Goal: Transaction & Acquisition: Purchase product/service

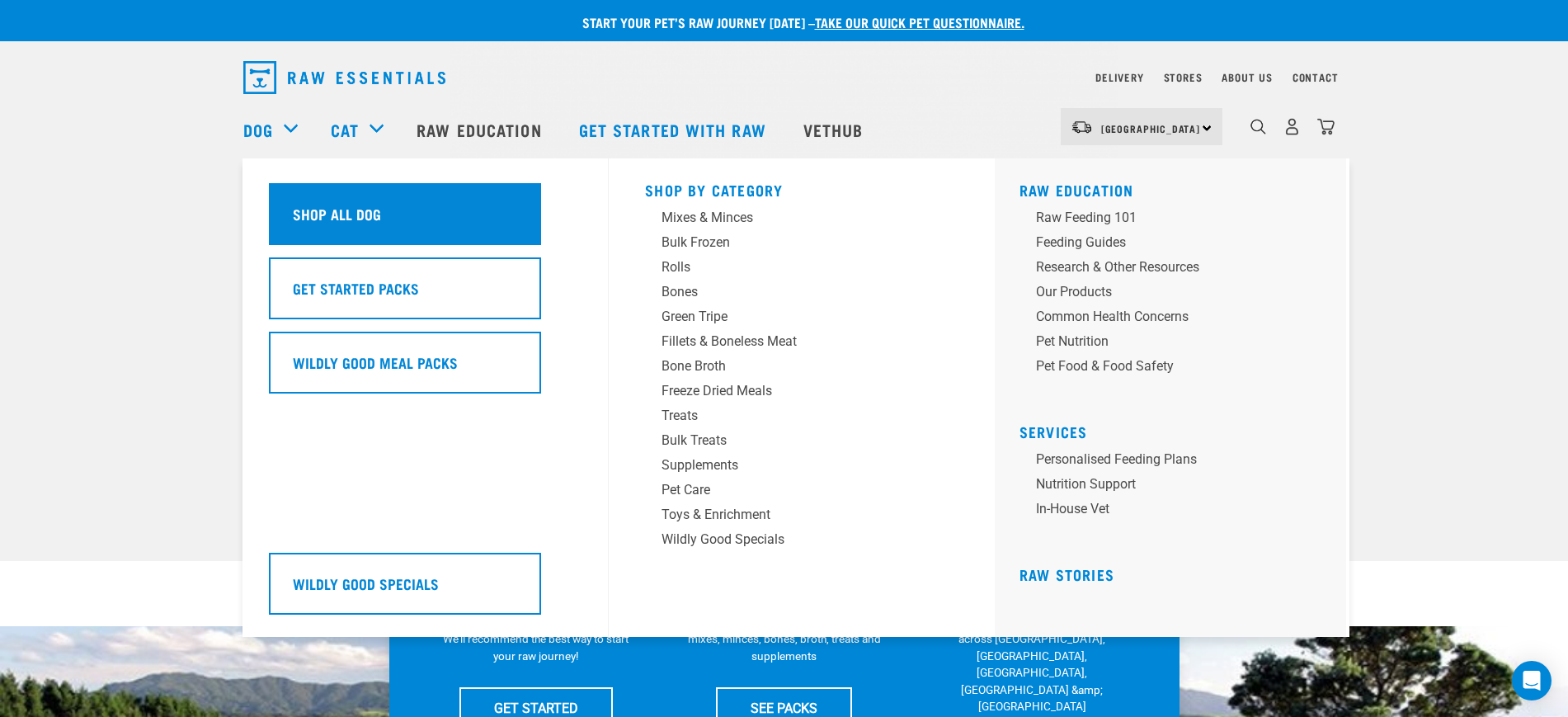
click at [398, 209] on div "Shop All Dog" at bounding box center [405, 214] width 272 height 61
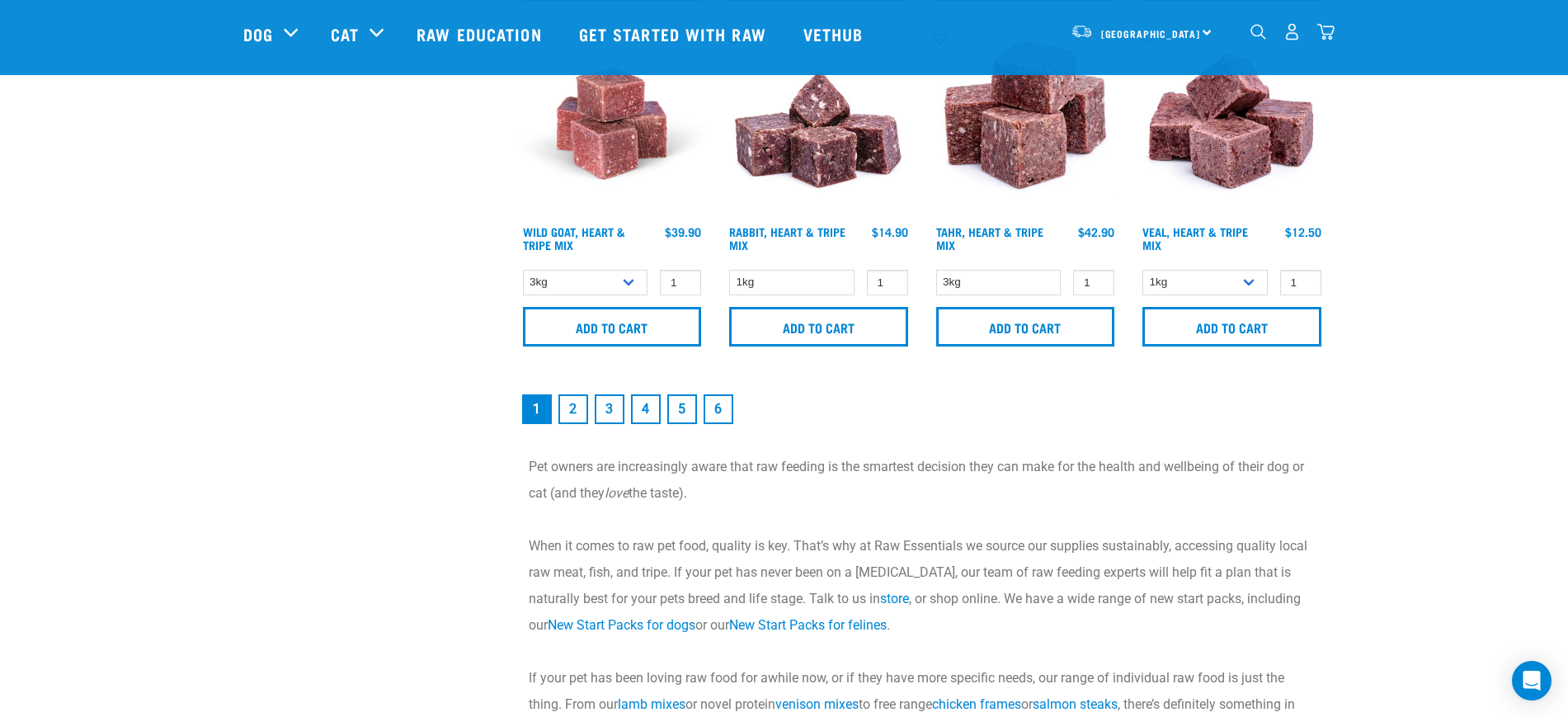
scroll to position [2579, 0]
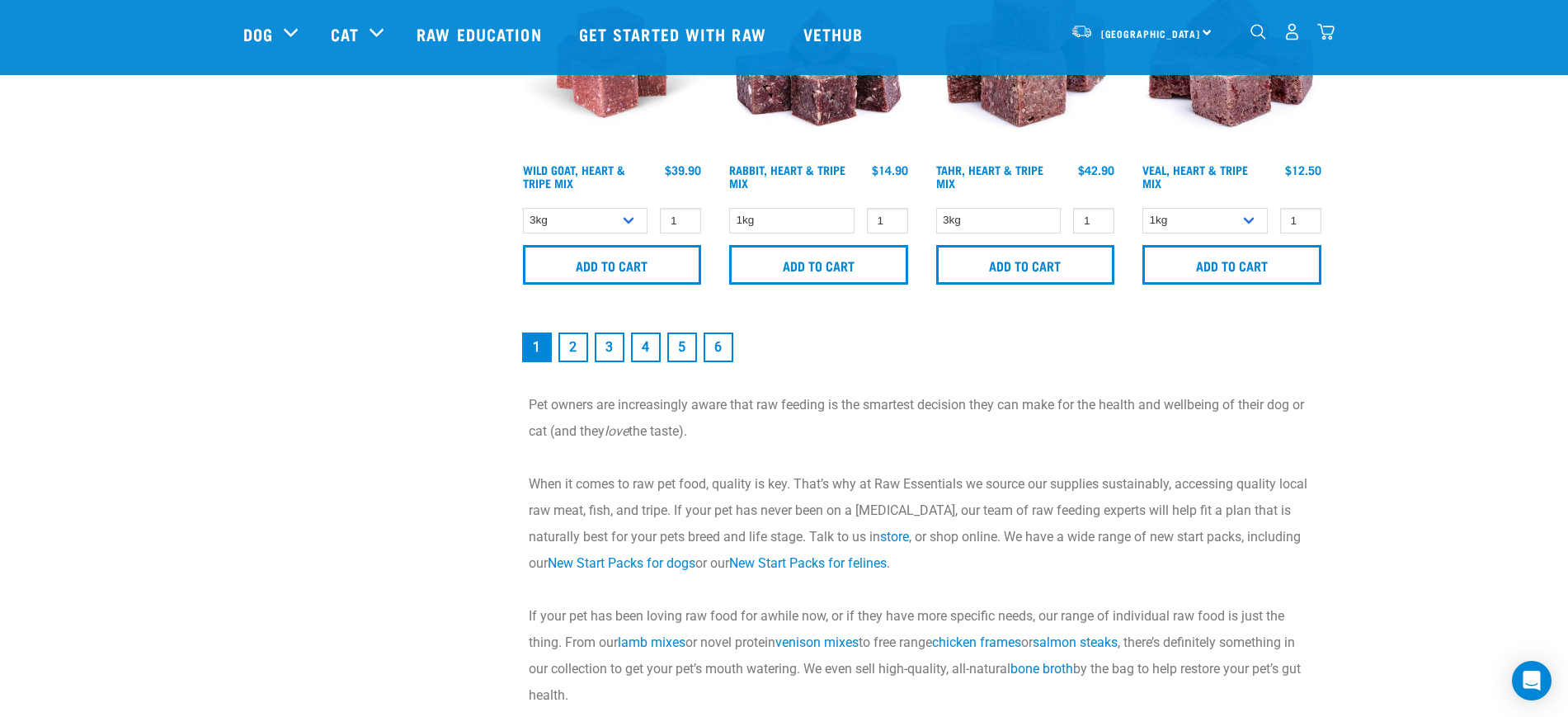
click at [577, 355] on link "2" at bounding box center [573, 347] width 30 height 30
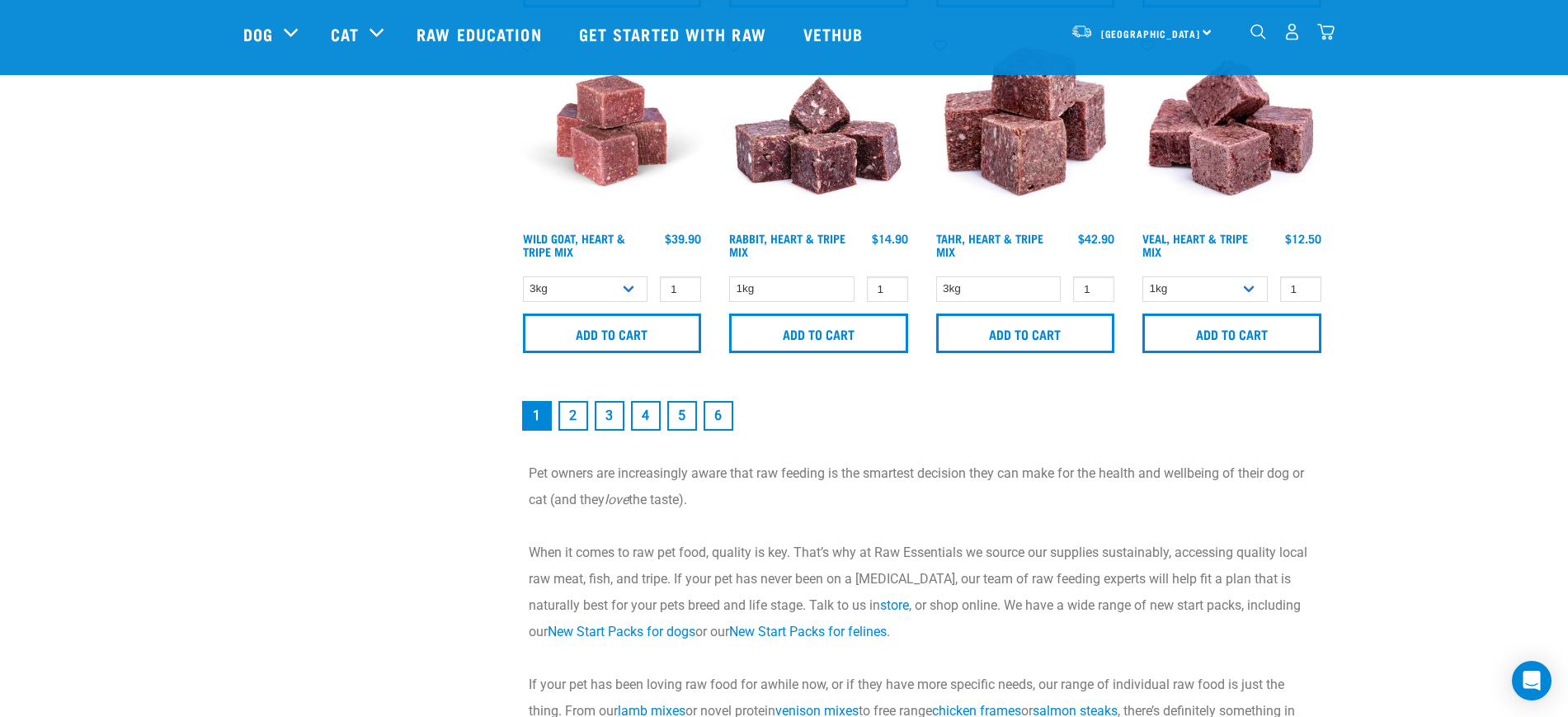
scroll to position [2373, 0]
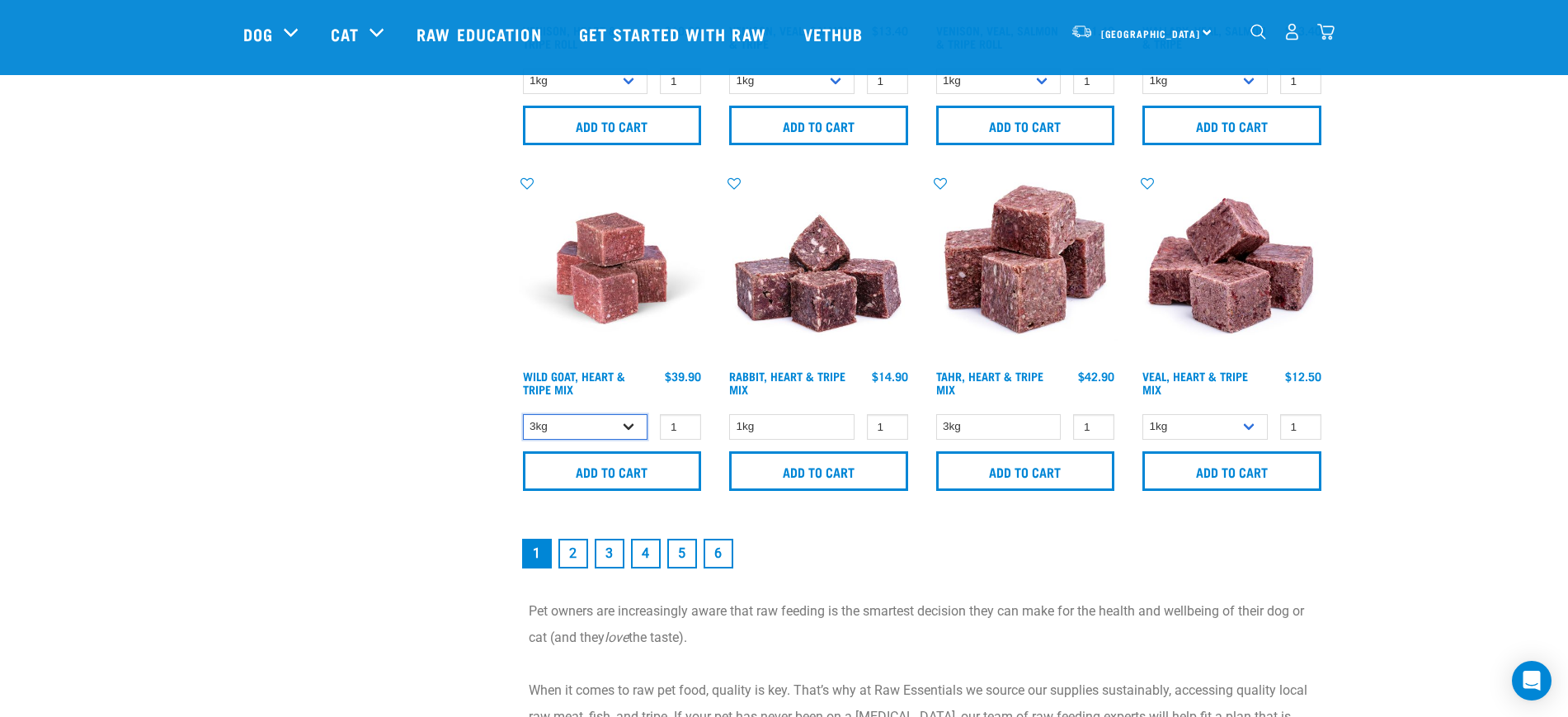
click at [604, 430] on select "3kg 1kg" at bounding box center [586, 427] width 125 height 26
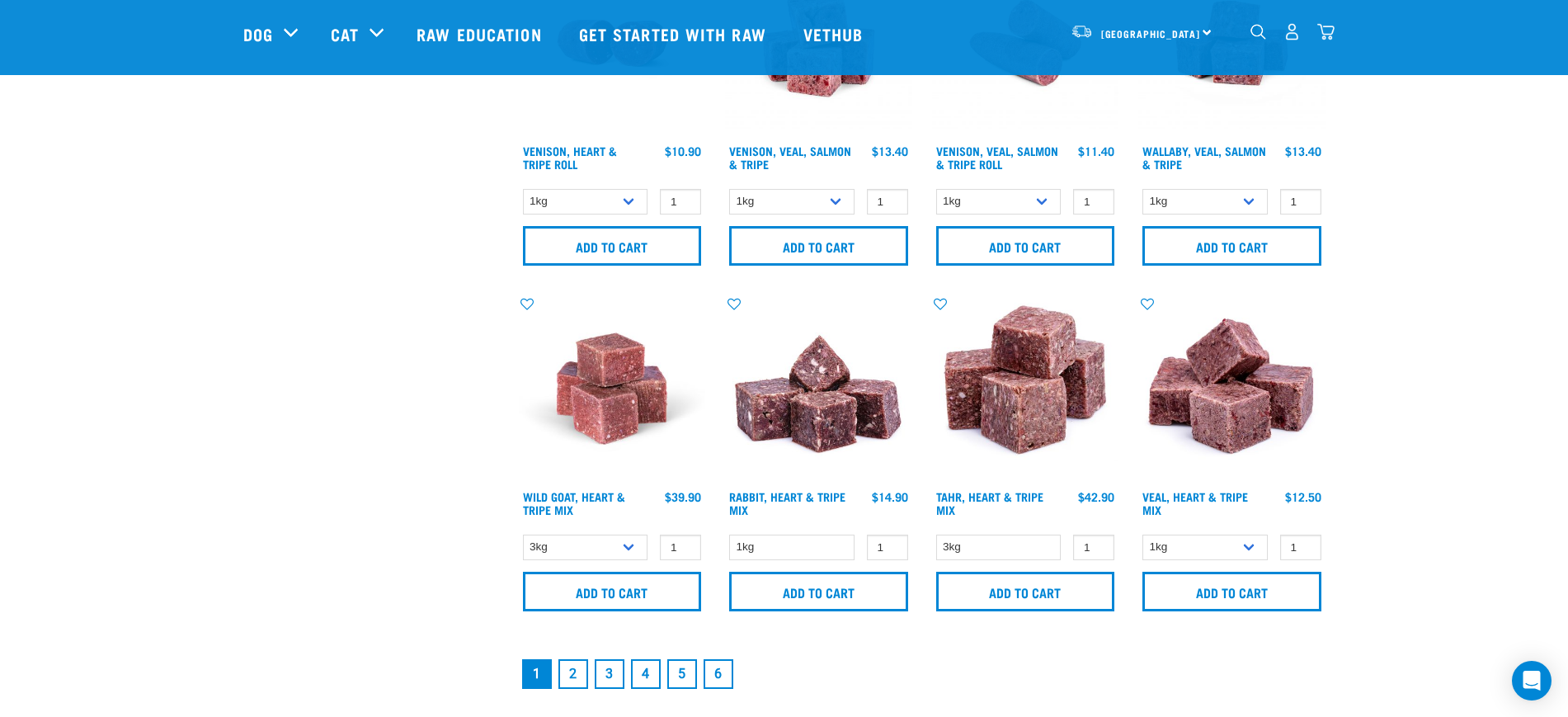
scroll to position [2287, 0]
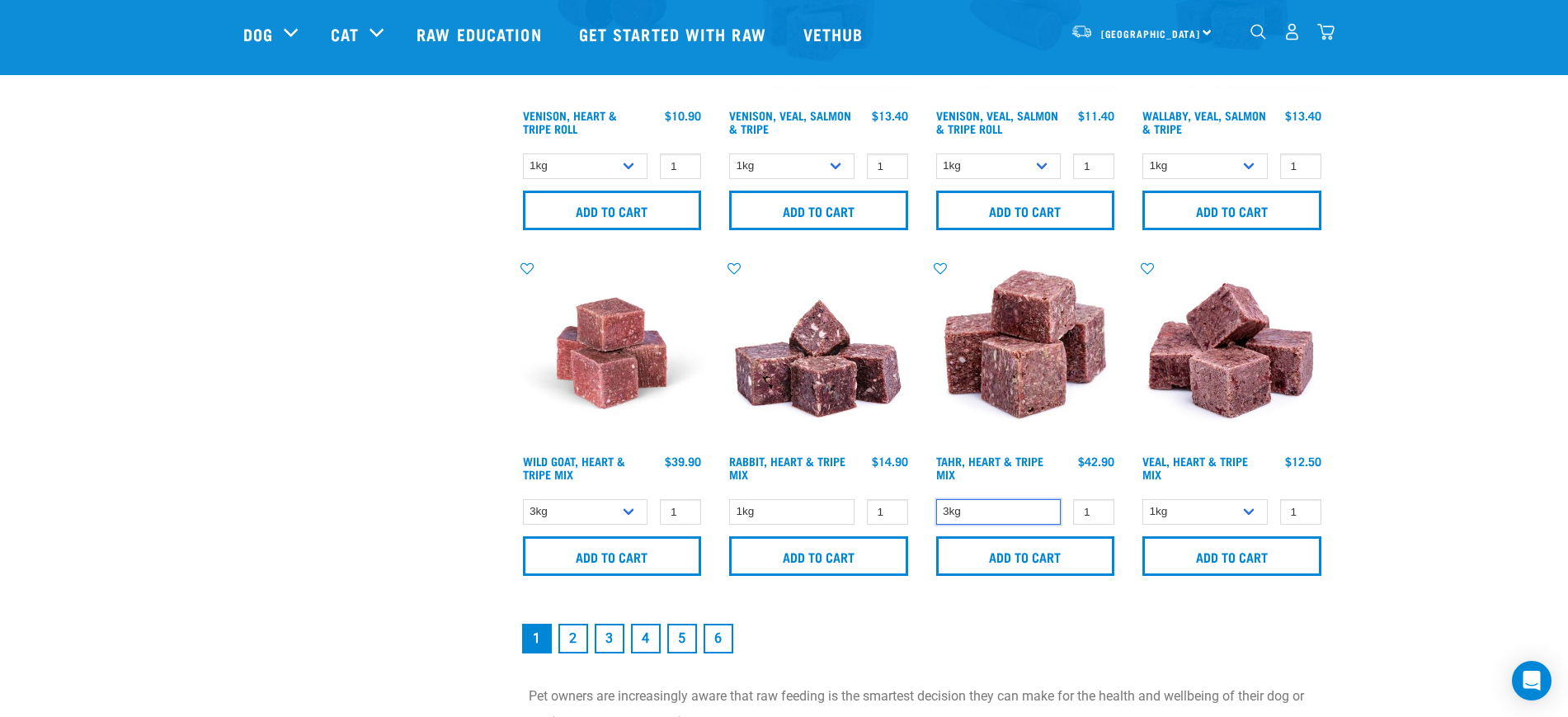
click at [997, 514] on select "3kg" at bounding box center [998, 512] width 125 height 26
click at [784, 511] on select "1kg" at bounding box center [791, 512] width 125 height 26
click at [1205, 508] on select "1kg 3kg" at bounding box center [1205, 512] width 125 height 26
drag, startPoint x: 1407, startPoint y: 489, endPoint x: 1398, endPoint y: 489, distance: 9.0
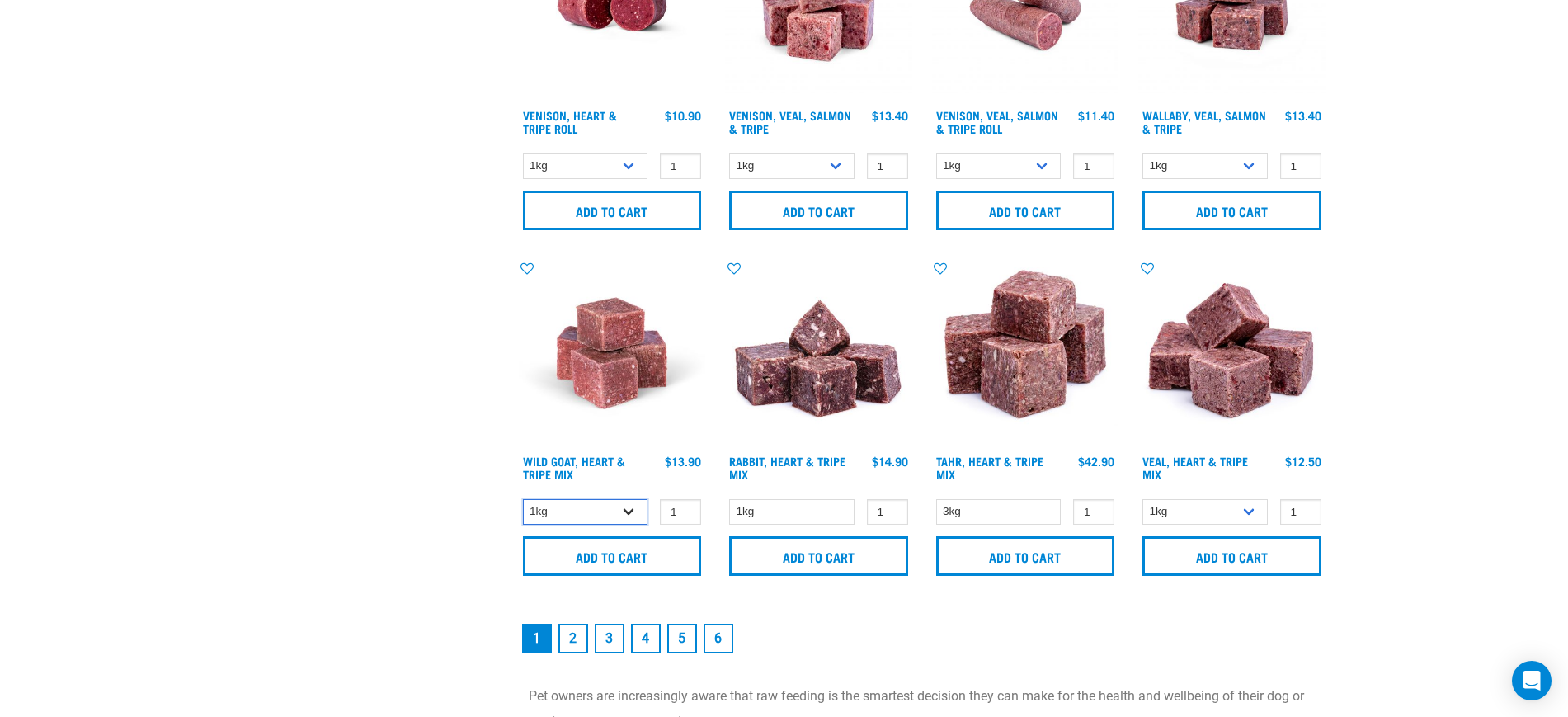
click at [618, 523] on select "1kg 3kg" at bounding box center [586, 512] width 125 height 26
click at [575, 629] on link "2" at bounding box center [573, 639] width 30 height 30
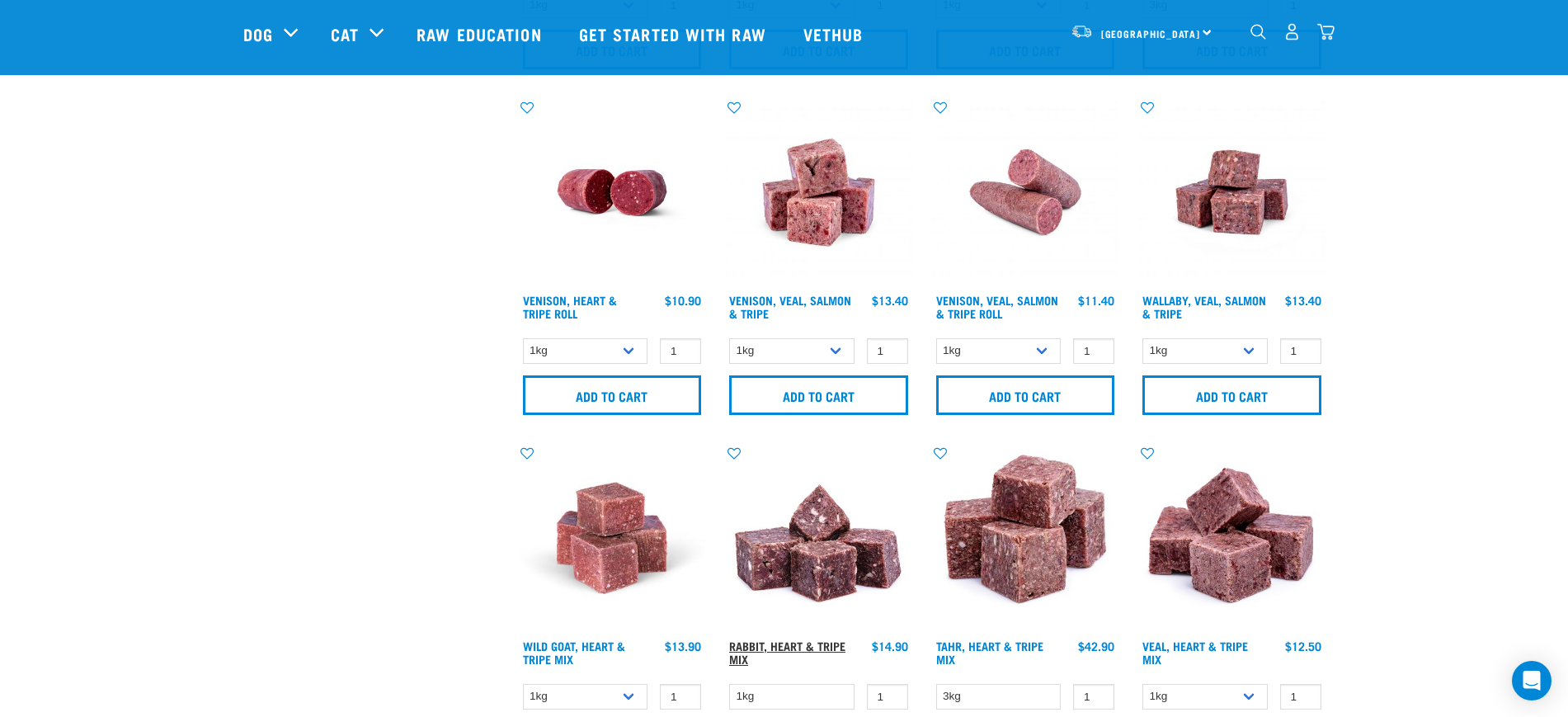
scroll to position [2099, 0]
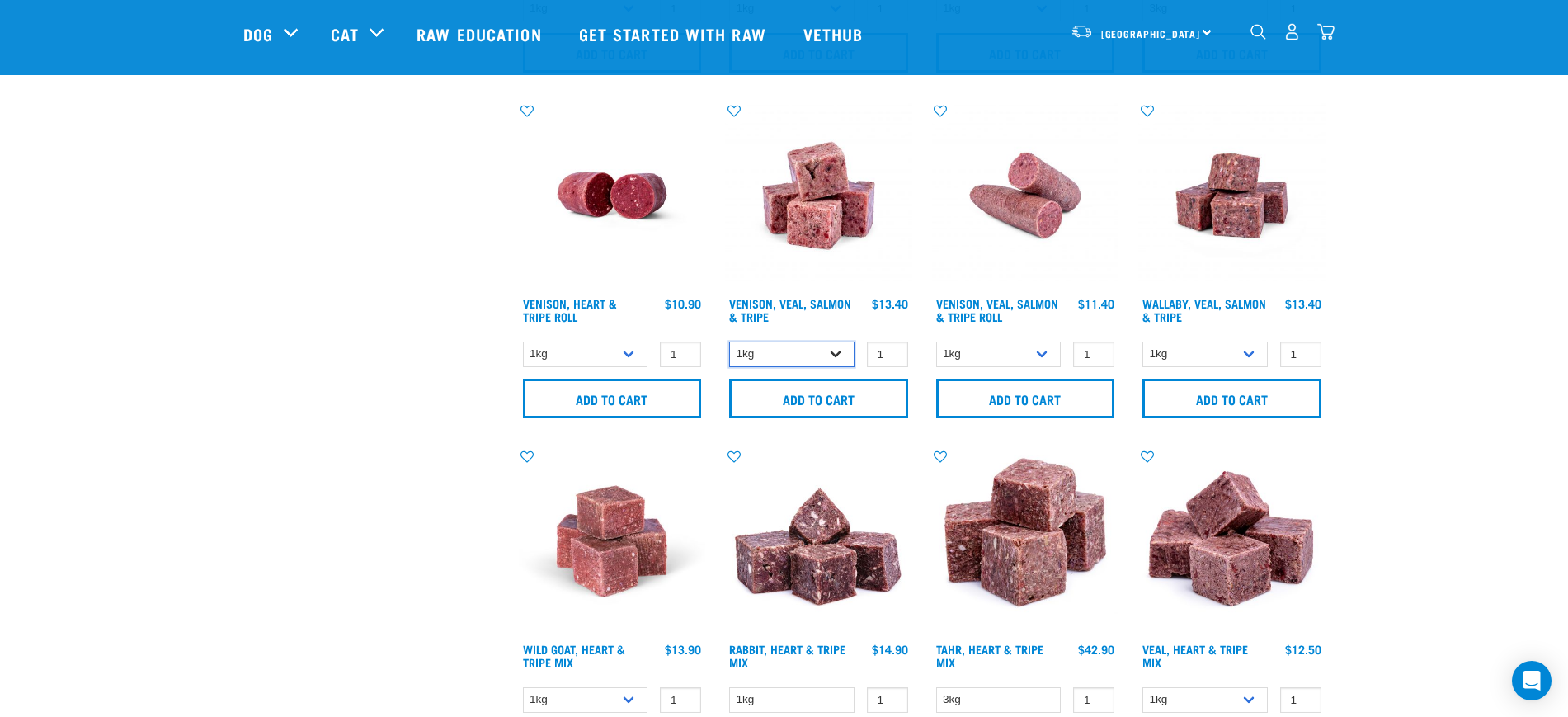
click at [772, 346] on select "1kg 3kg" at bounding box center [791, 354] width 125 height 26
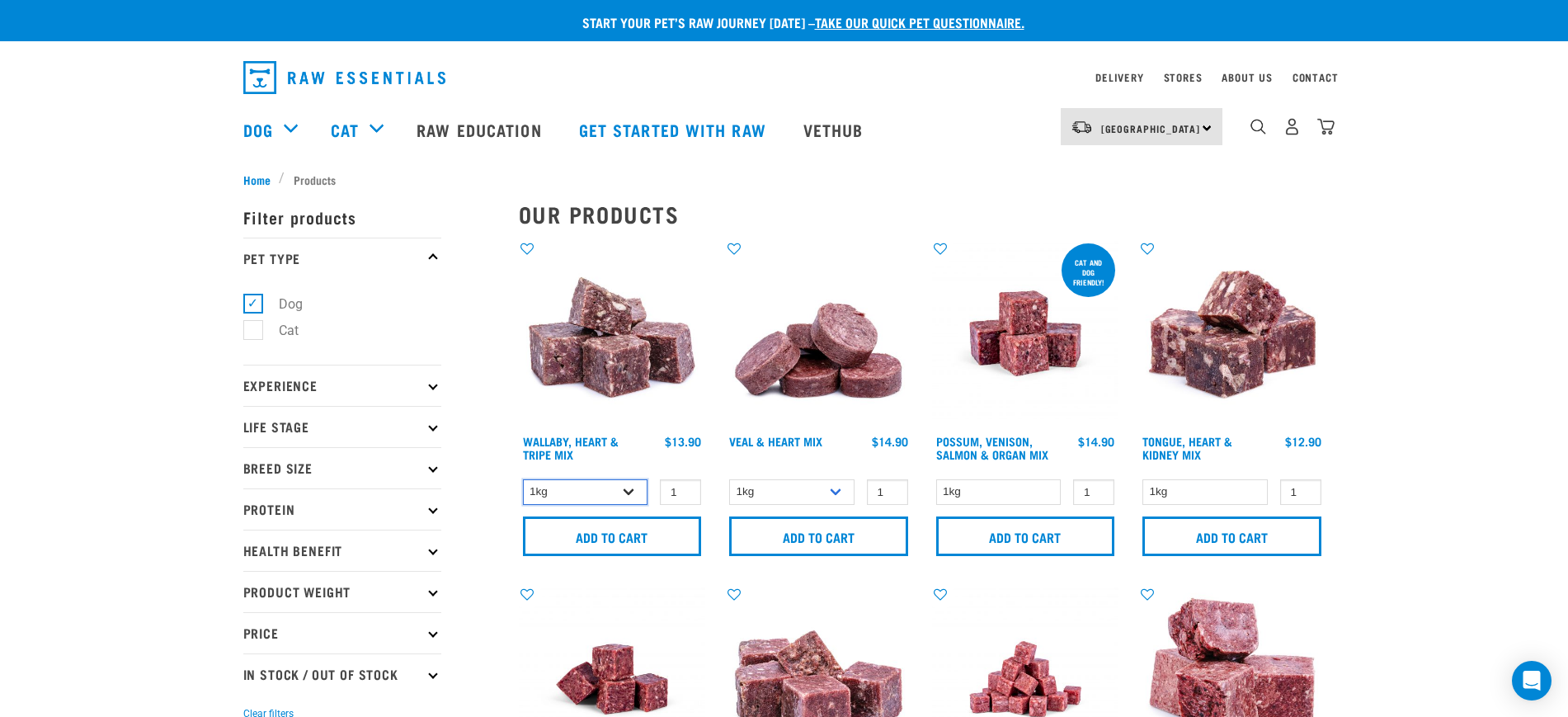
click at [571, 484] on select "1kg 3kg" at bounding box center [586, 492] width 125 height 26
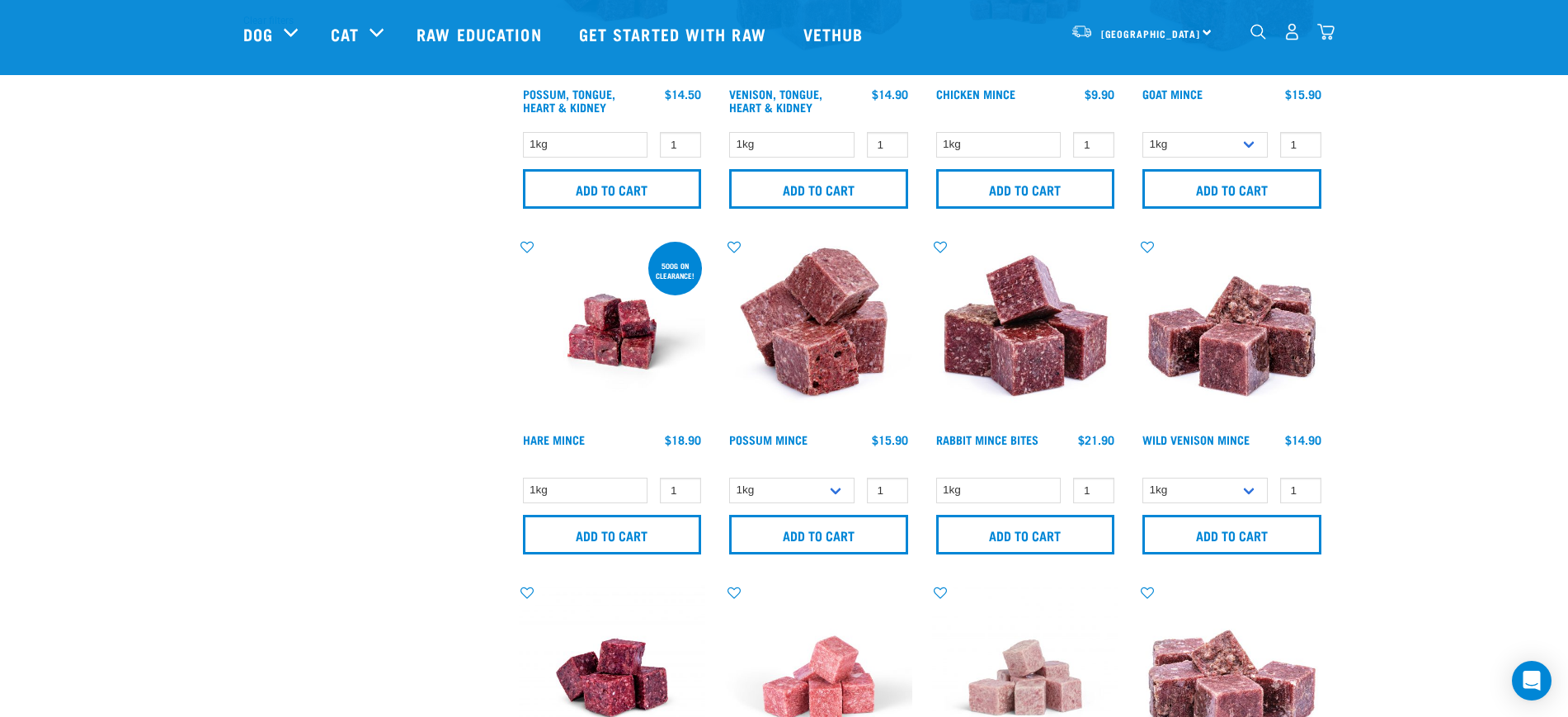
scroll to position [619, 0]
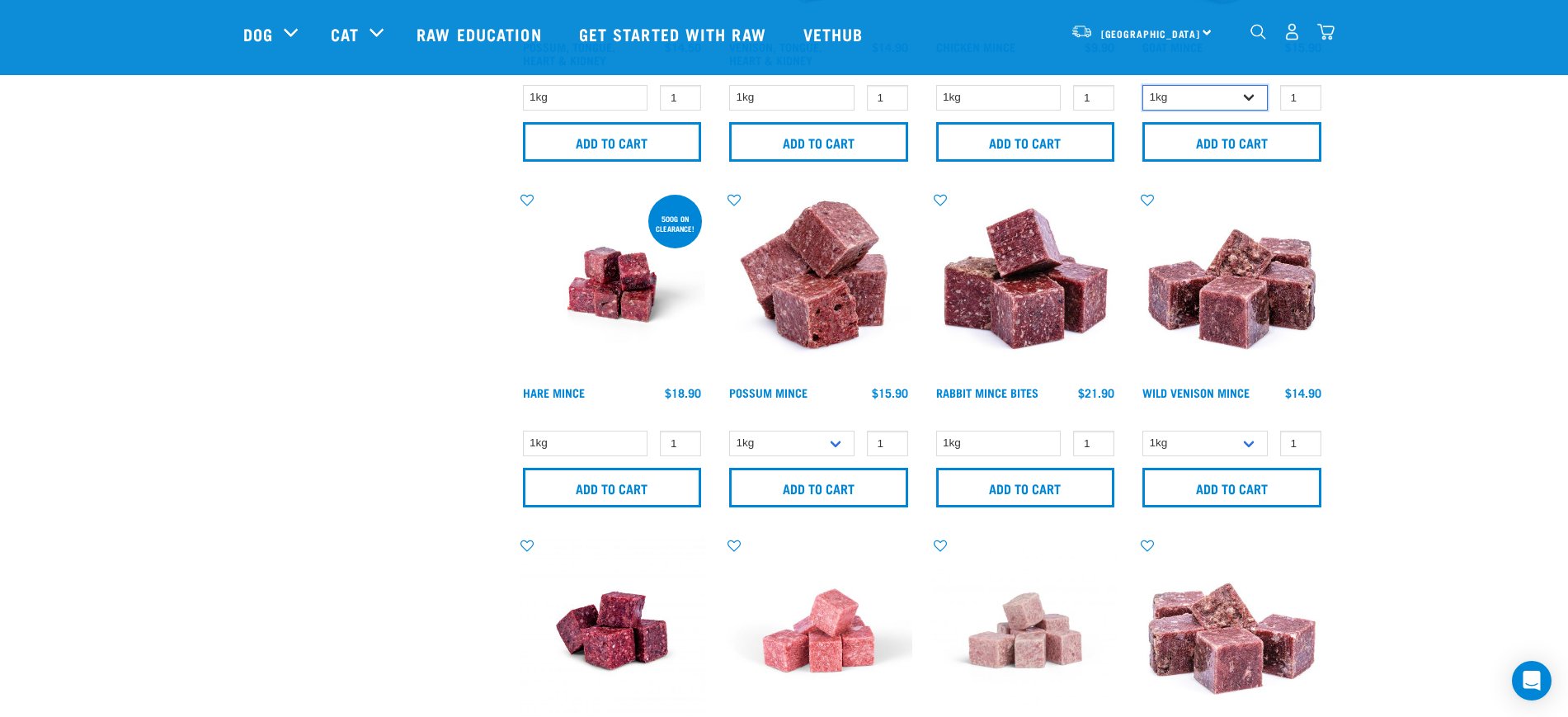
click at [1198, 96] on select "1kg 3kg" at bounding box center [1205, 97] width 125 height 26
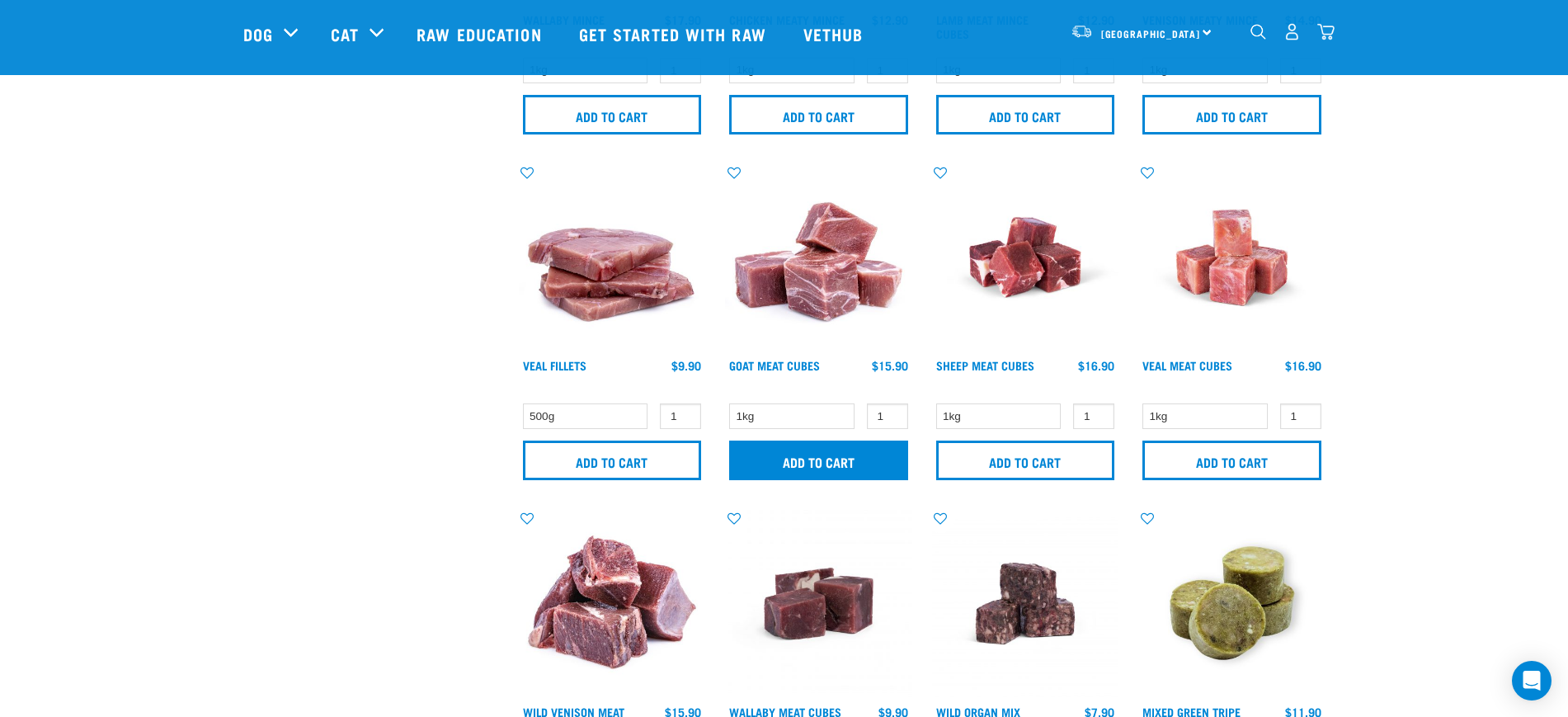
scroll to position [1341, 0]
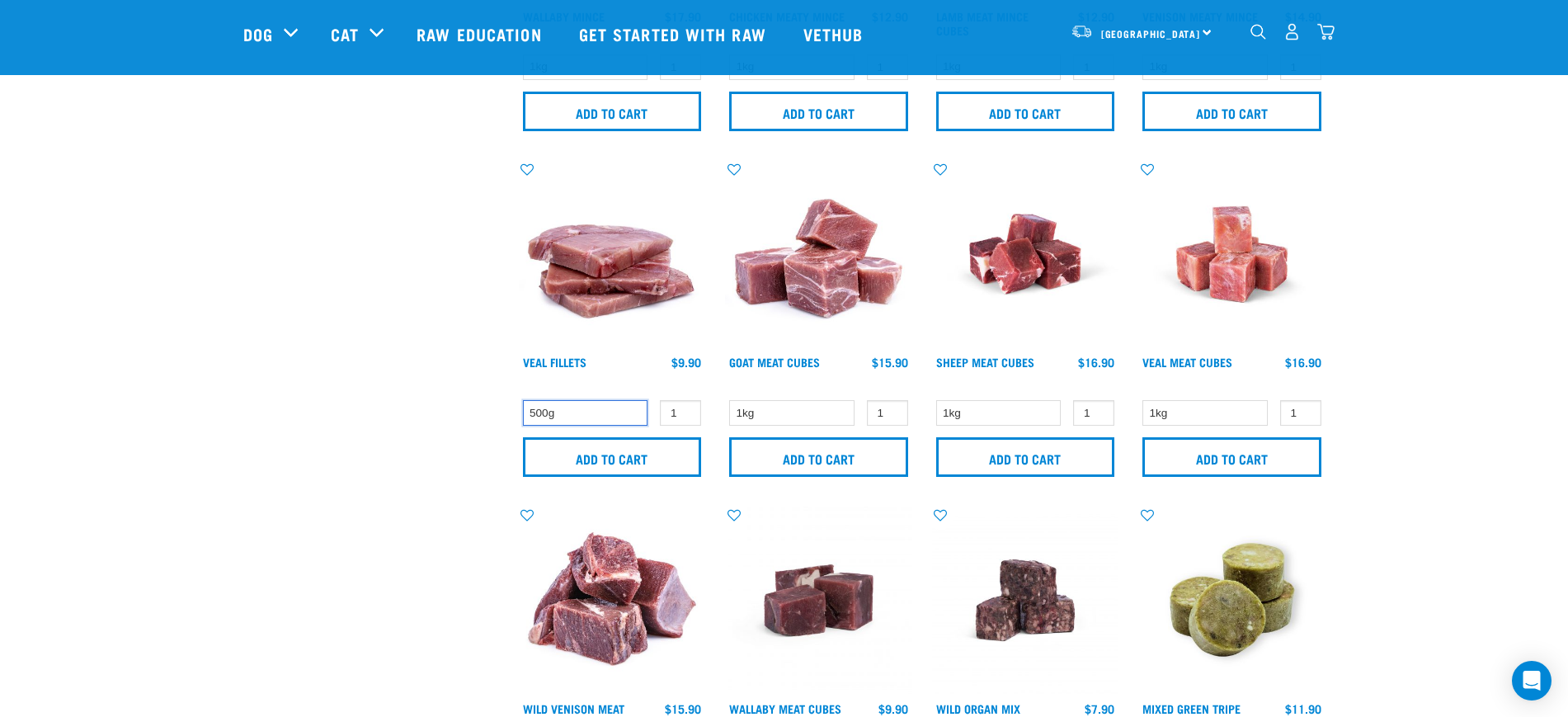
click at [563, 420] on select "500g" at bounding box center [586, 413] width 125 height 26
click at [398, 395] on div "× Filter products Pet Type Dog Cat Experience New Raw Feeder Experienced Raw Fe…" at bounding box center [371, 160] width 276 height 2890
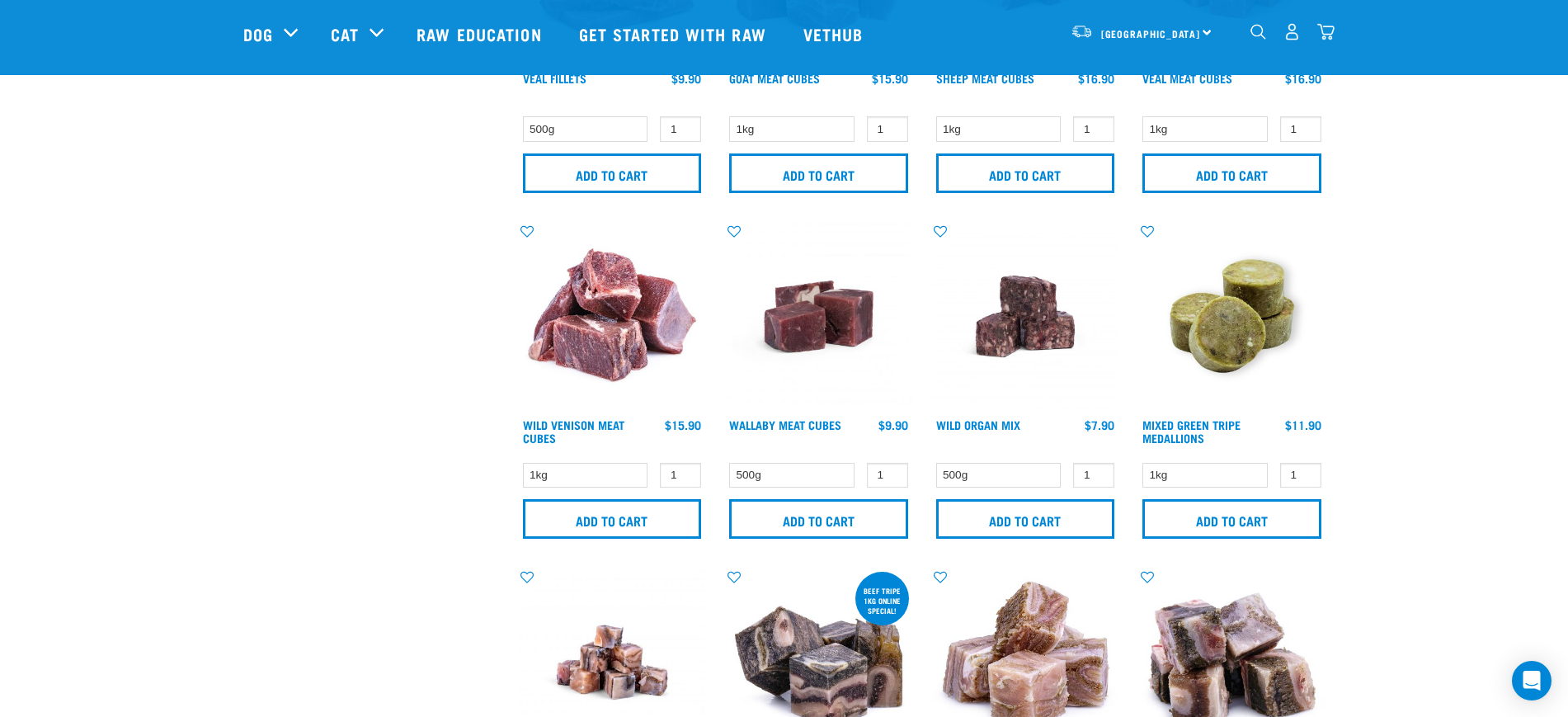
scroll to position [1651, 0]
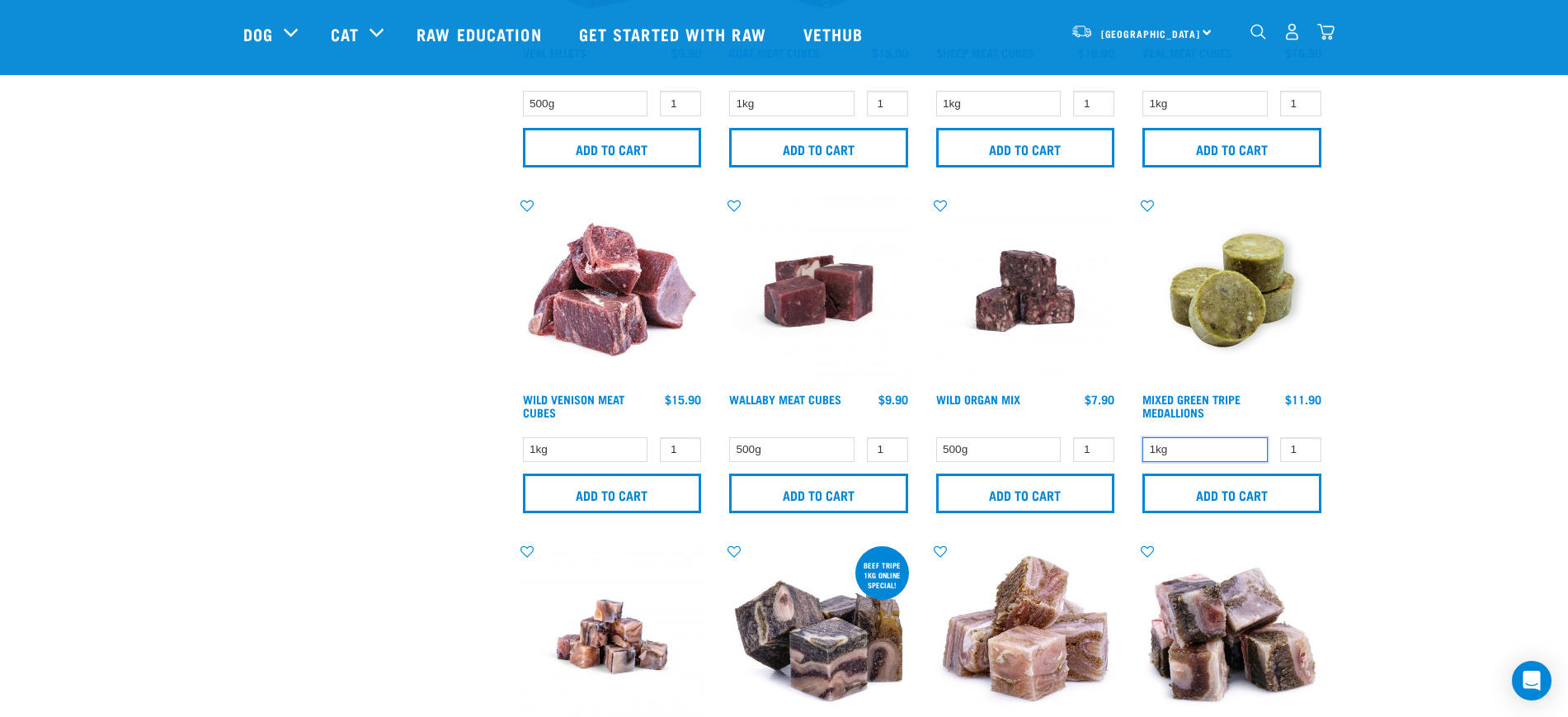
click at [1221, 443] on select "1kg" at bounding box center [1205, 449] width 125 height 26
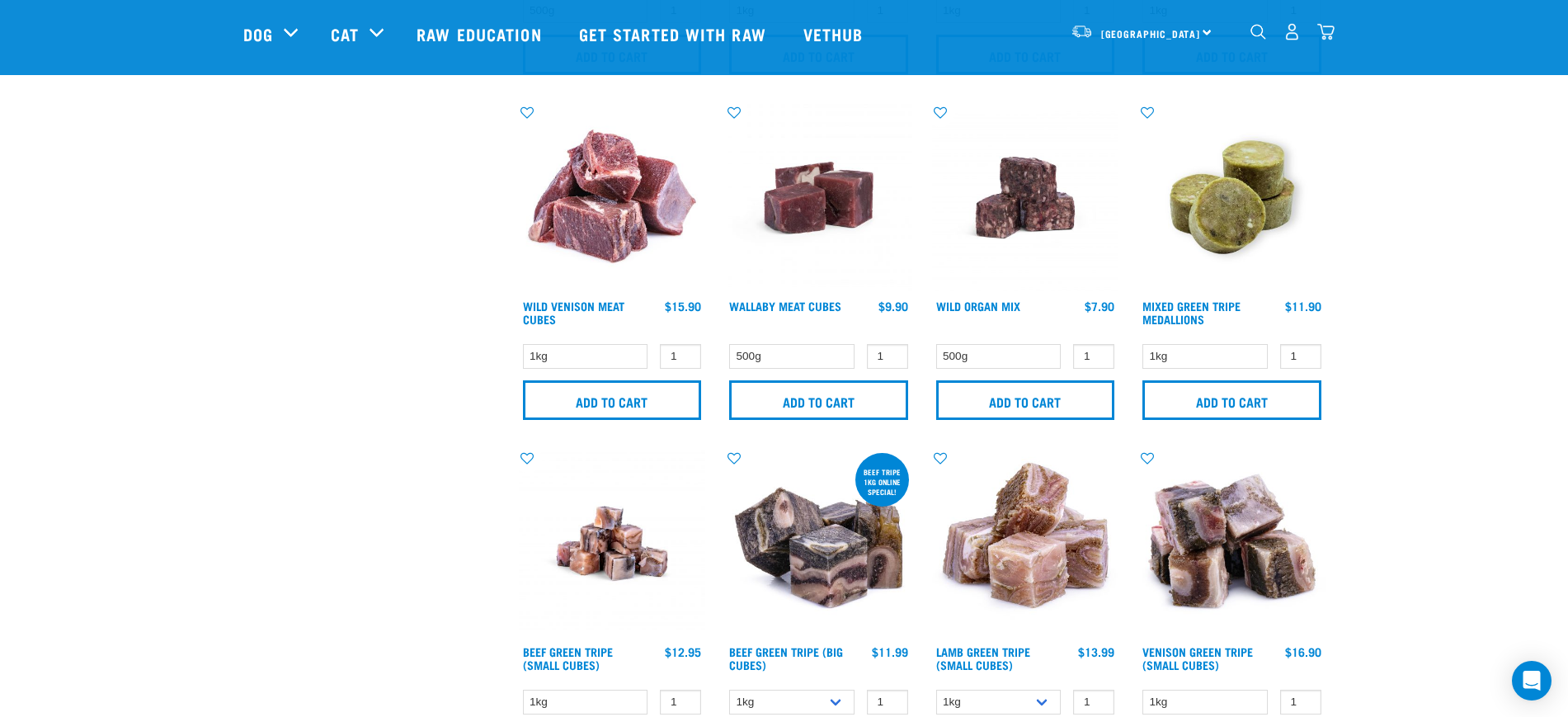
scroll to position [1754, 0]
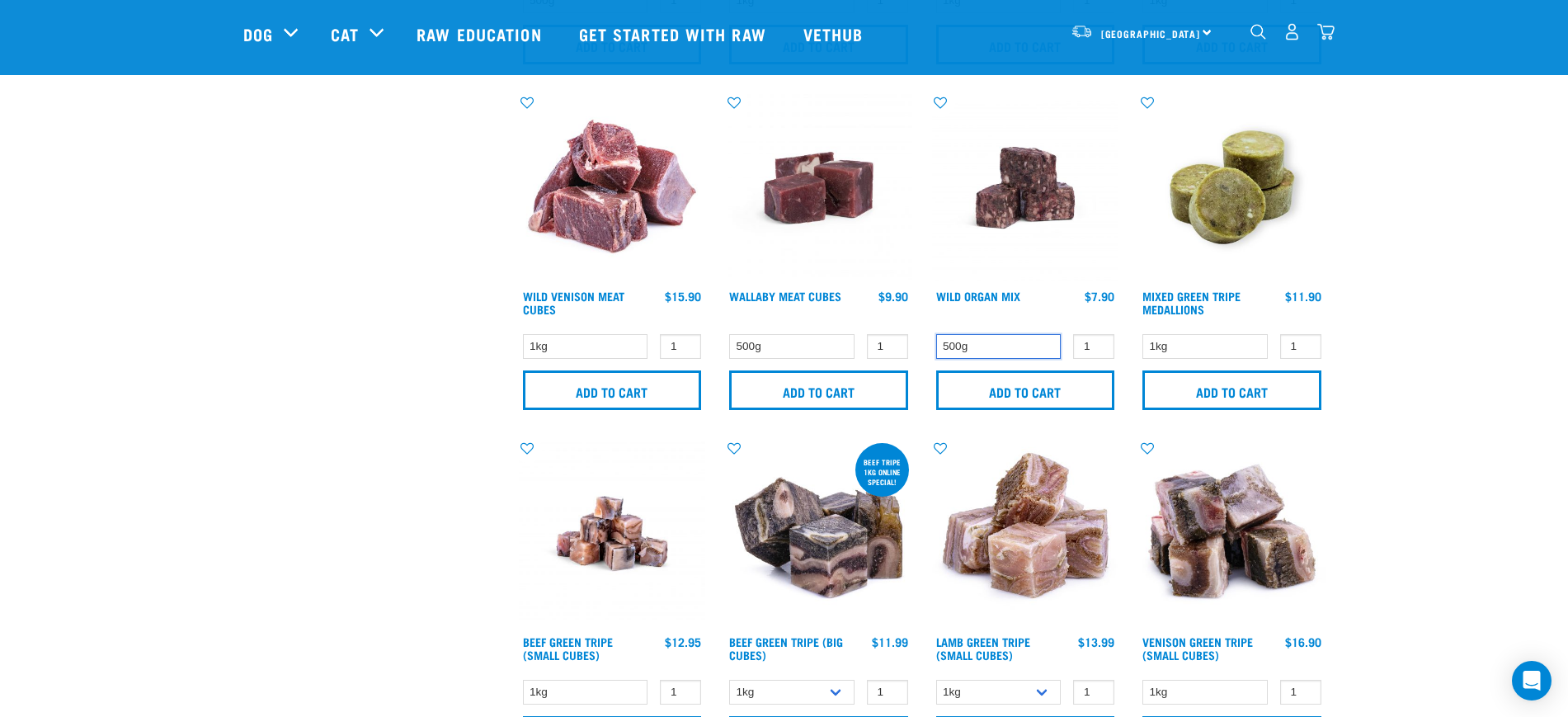
click at [978, 347] on select "500g" at bounding box center [998, 346] width 125 height 26
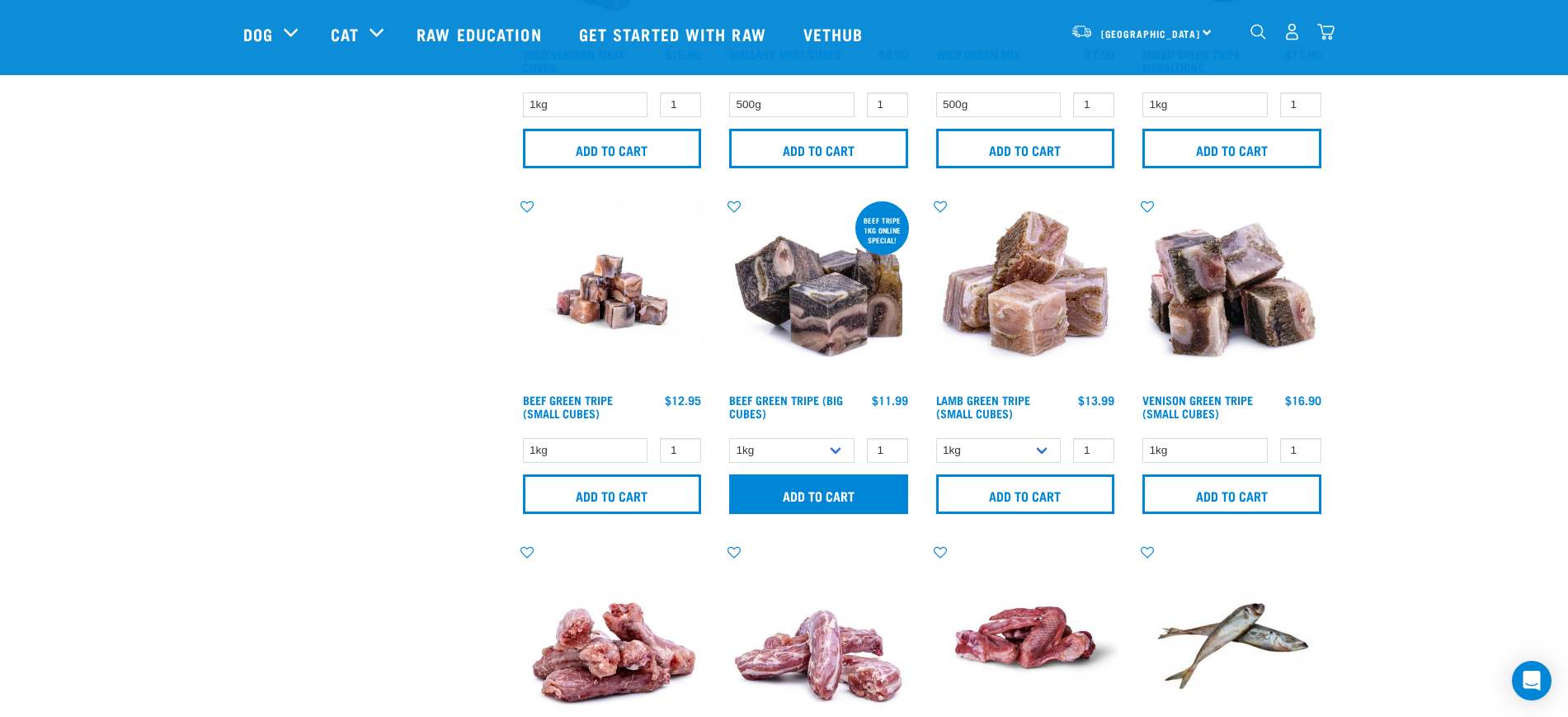
scroll to position [1960, 0]
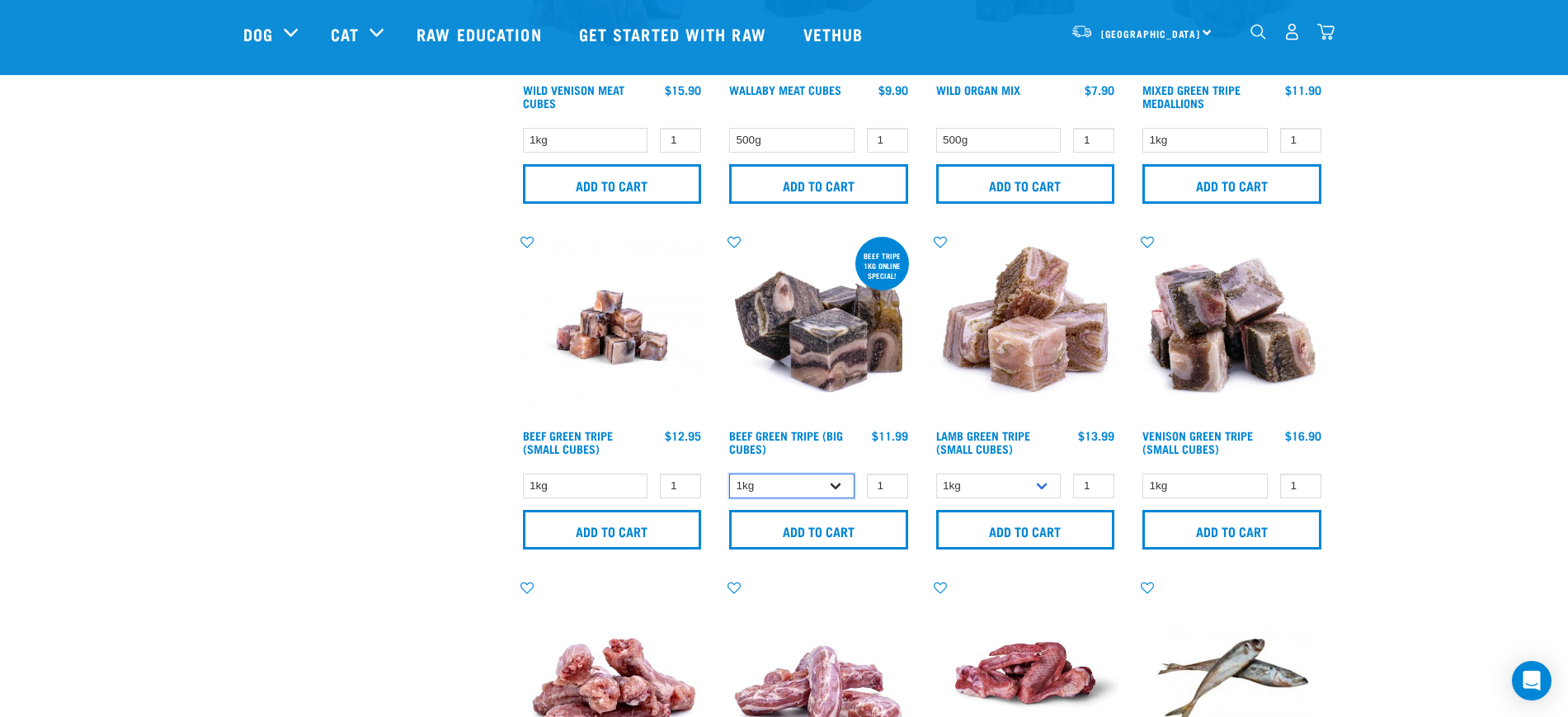
click at [786, 495] on select "1kg 3kg Bulk (10kg)" at bounding box center [791, 486] width 125 height 26
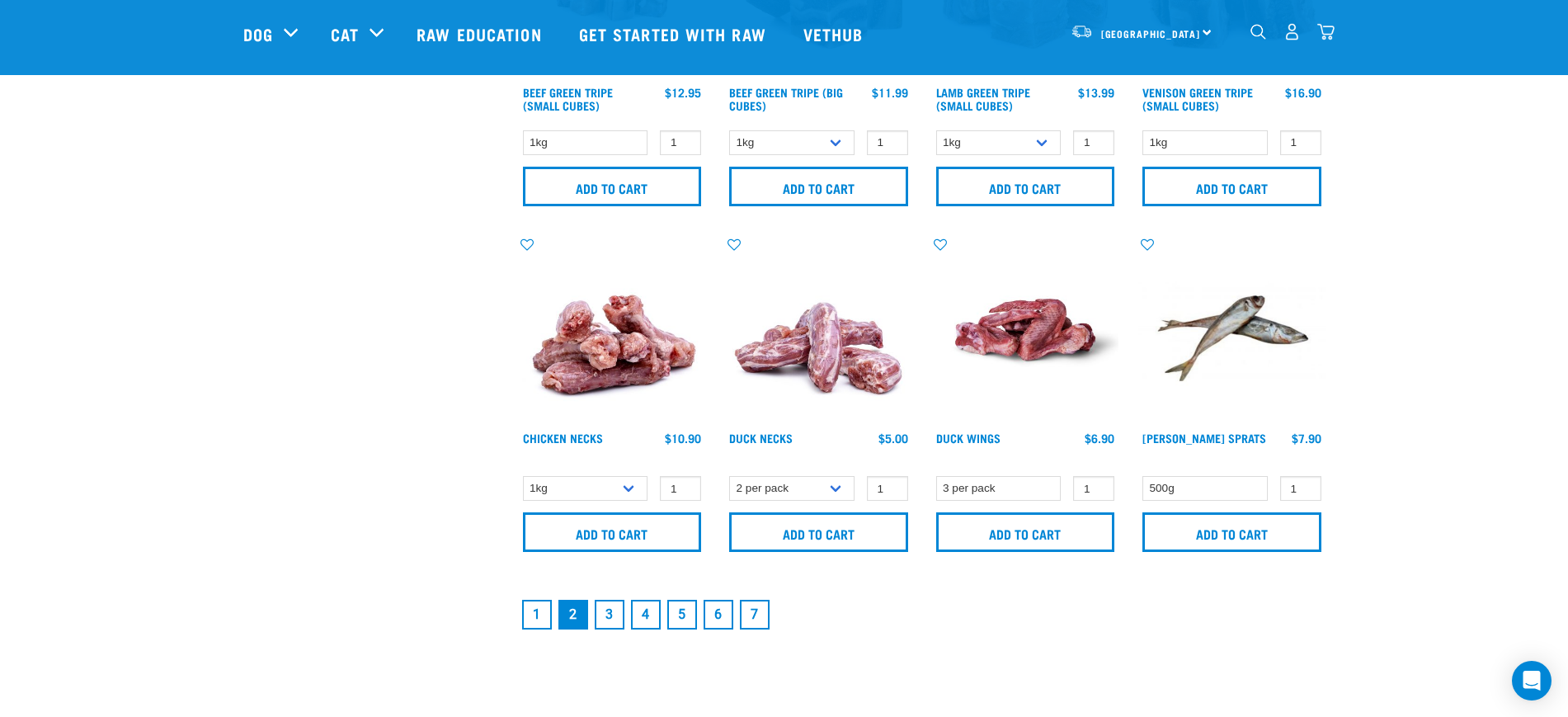
scroll to position [2373, 0]
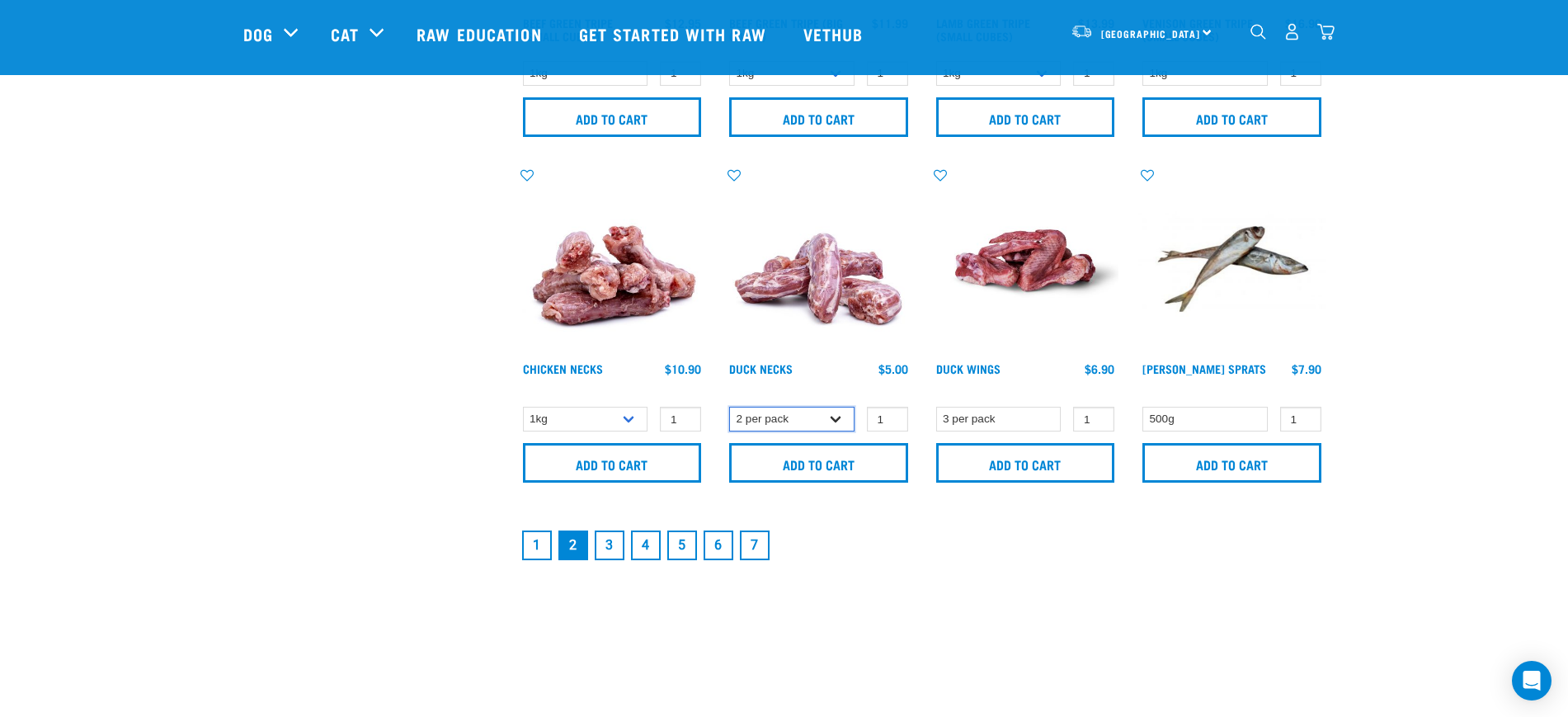
click at [783, 420] on select "2 per pack 6 per pack" at bounding box center [791, 420] width 125 height 26
click at [969, 412] on select "3 per pack" at bounding box center [998, 420] width 125 height 26
click at [1192, 412] on div "Jack Mackerel Sprats 1 0" at bounding box center [1232, 330] width 207 height 346
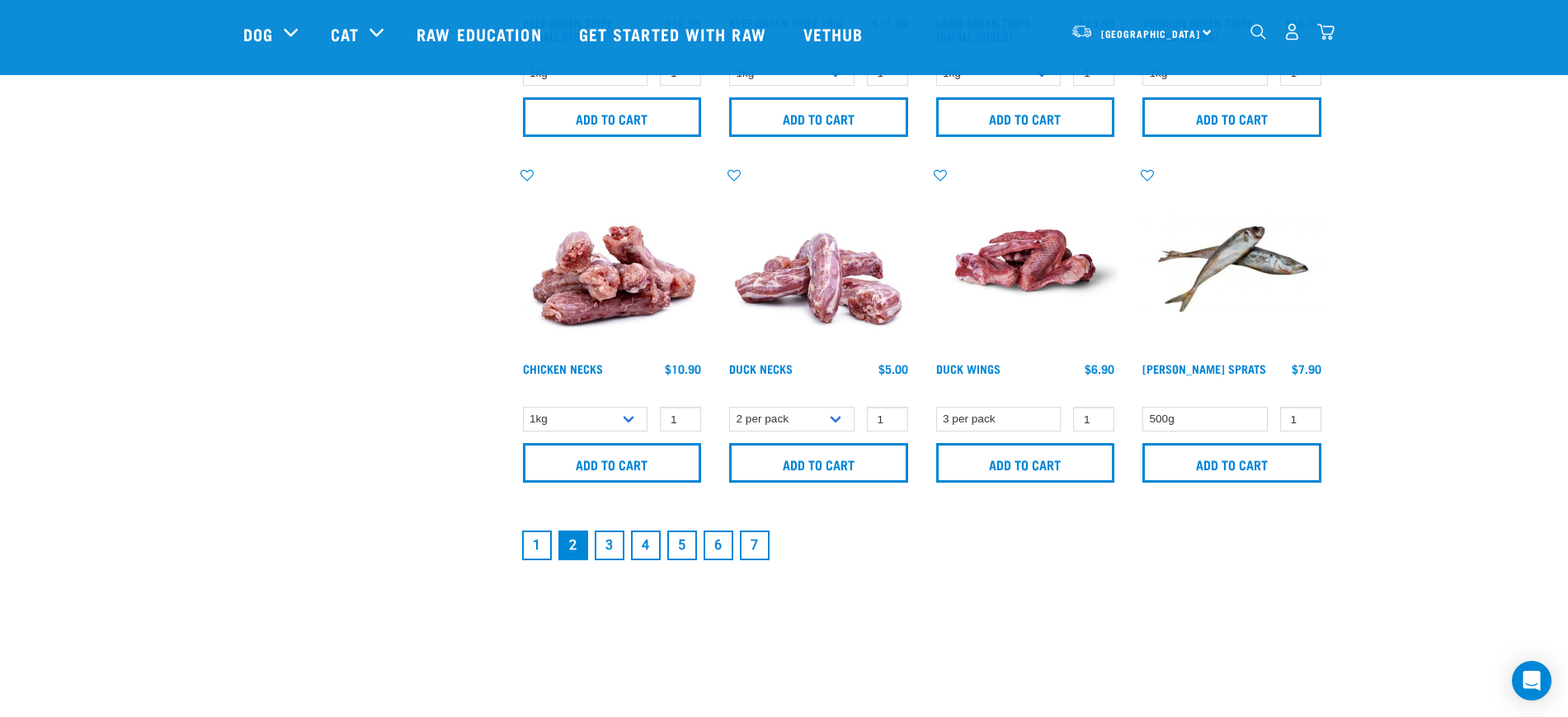
click at [556, 404] on div "Chicken Necks 1" at bounding box center [612, 330] width 207 height 346
click at [558, 422] on select "1kg 2kg" at bounding box center [586, 420] width 125 height 26
click at [631, 534] on link "4" at bounding box center [646, 546] width 30 height 30
click at [617, 541] on link "3" at bounding box center [610, 546] width 30 height 30
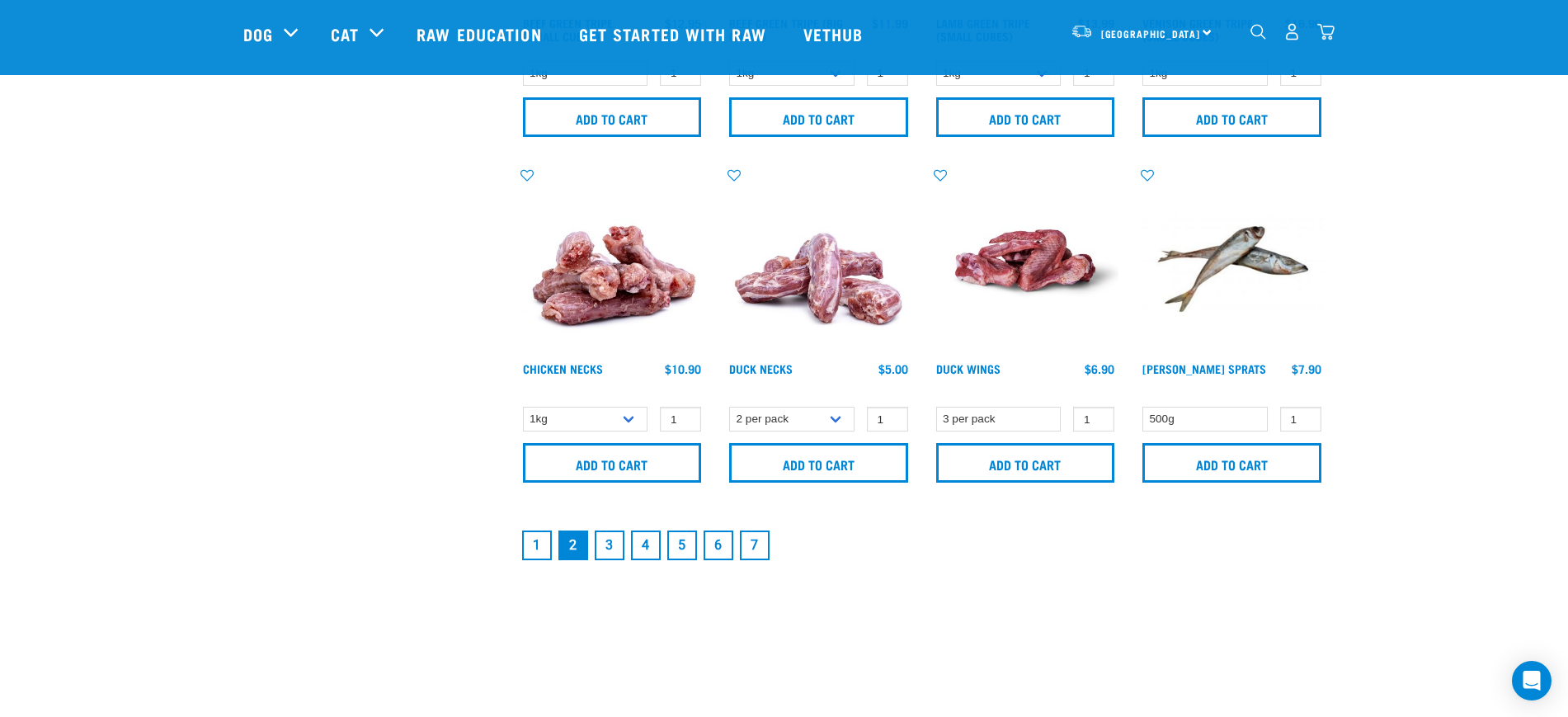
click at [617, 541] on link "3" at bounding box center [610, 546] width 30 height 30
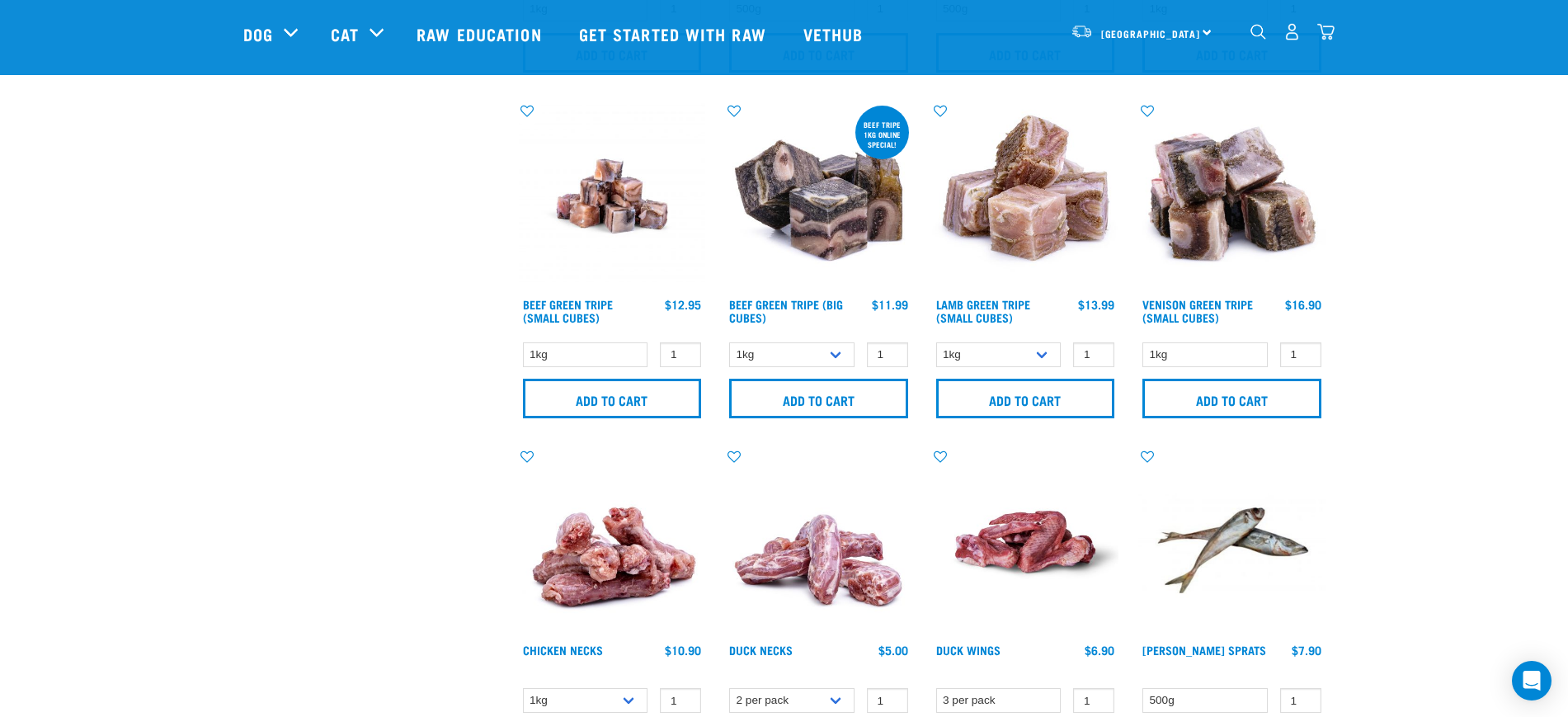
scroll to position [2063, 0]
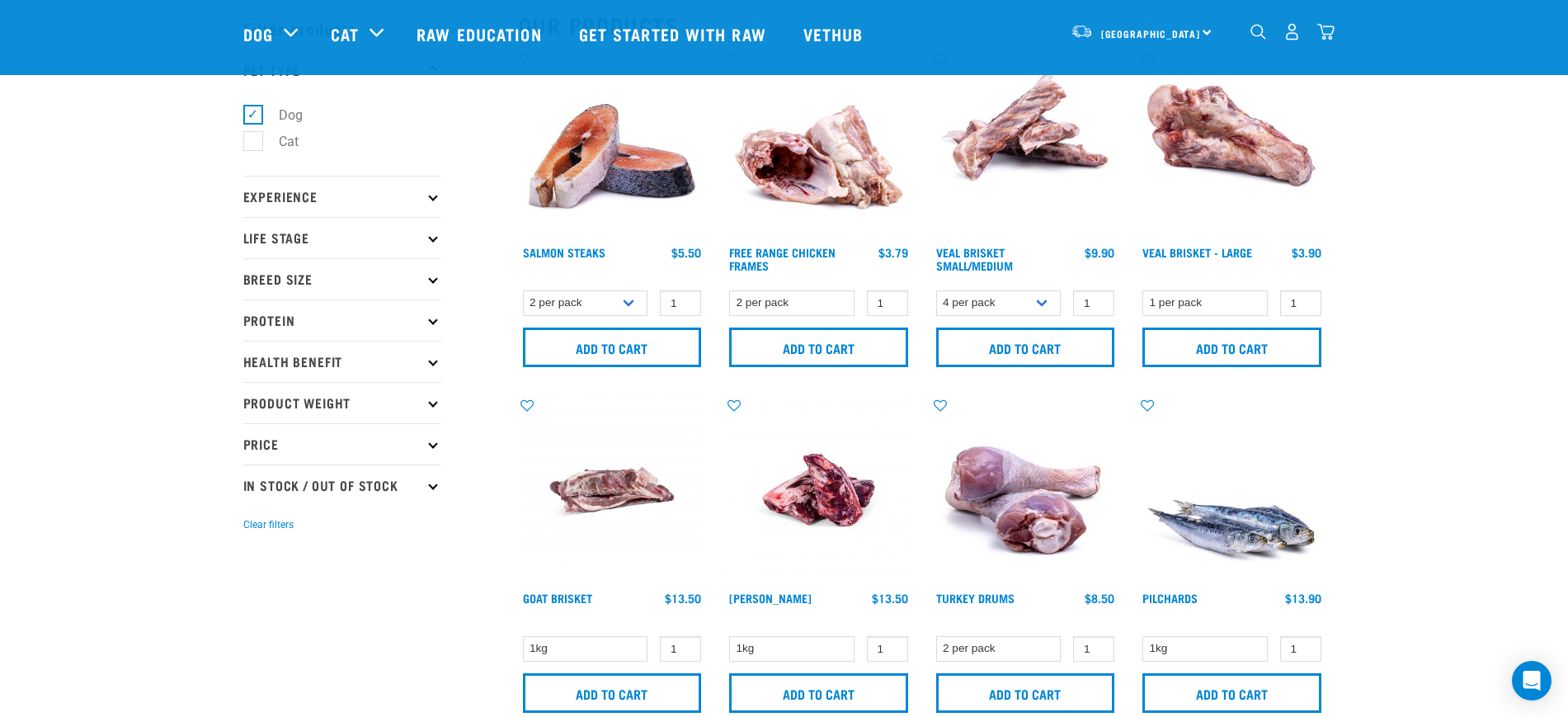
scroll to position [103, 0]
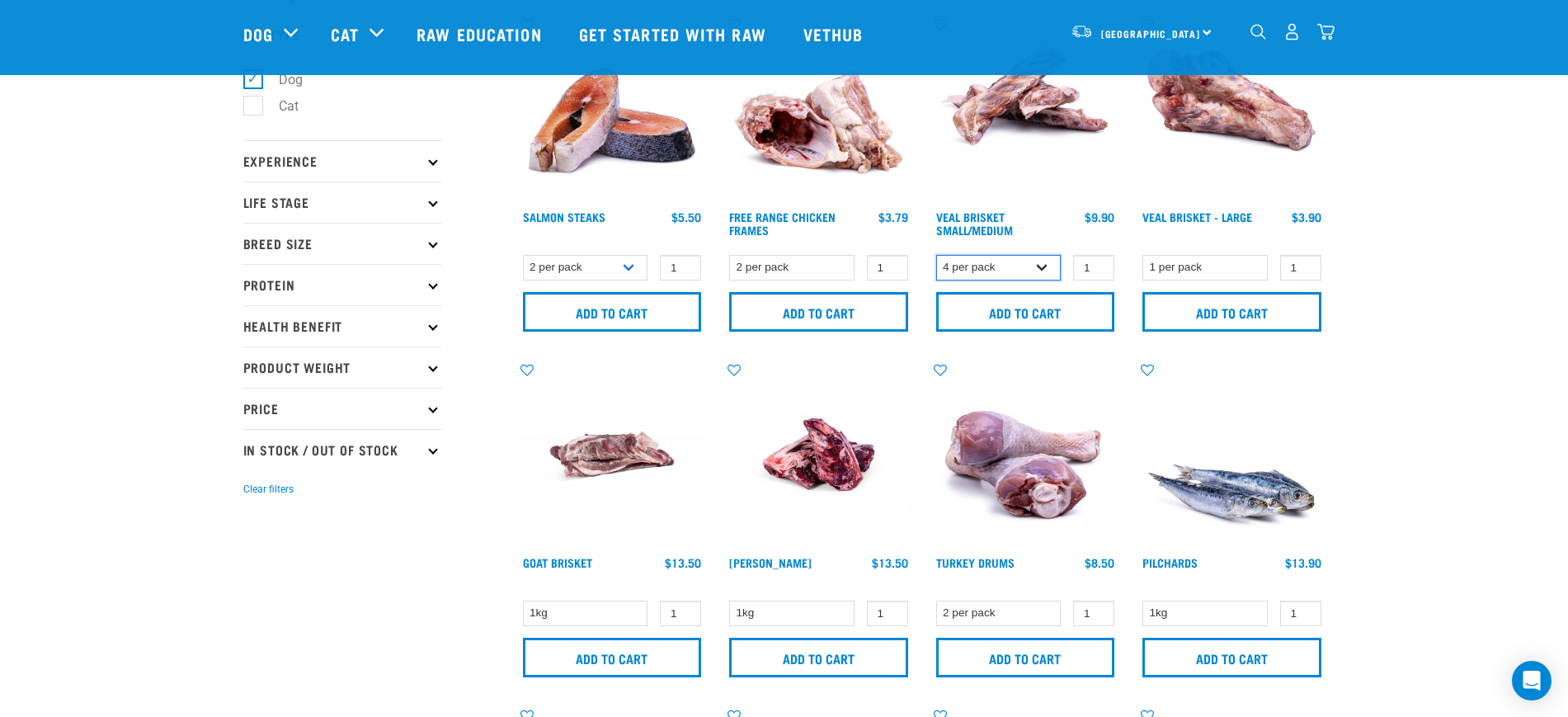
click at [1022, 261] on select "4 per pack 8 per pack" at bounding box center [998, 268] width 125 height 26
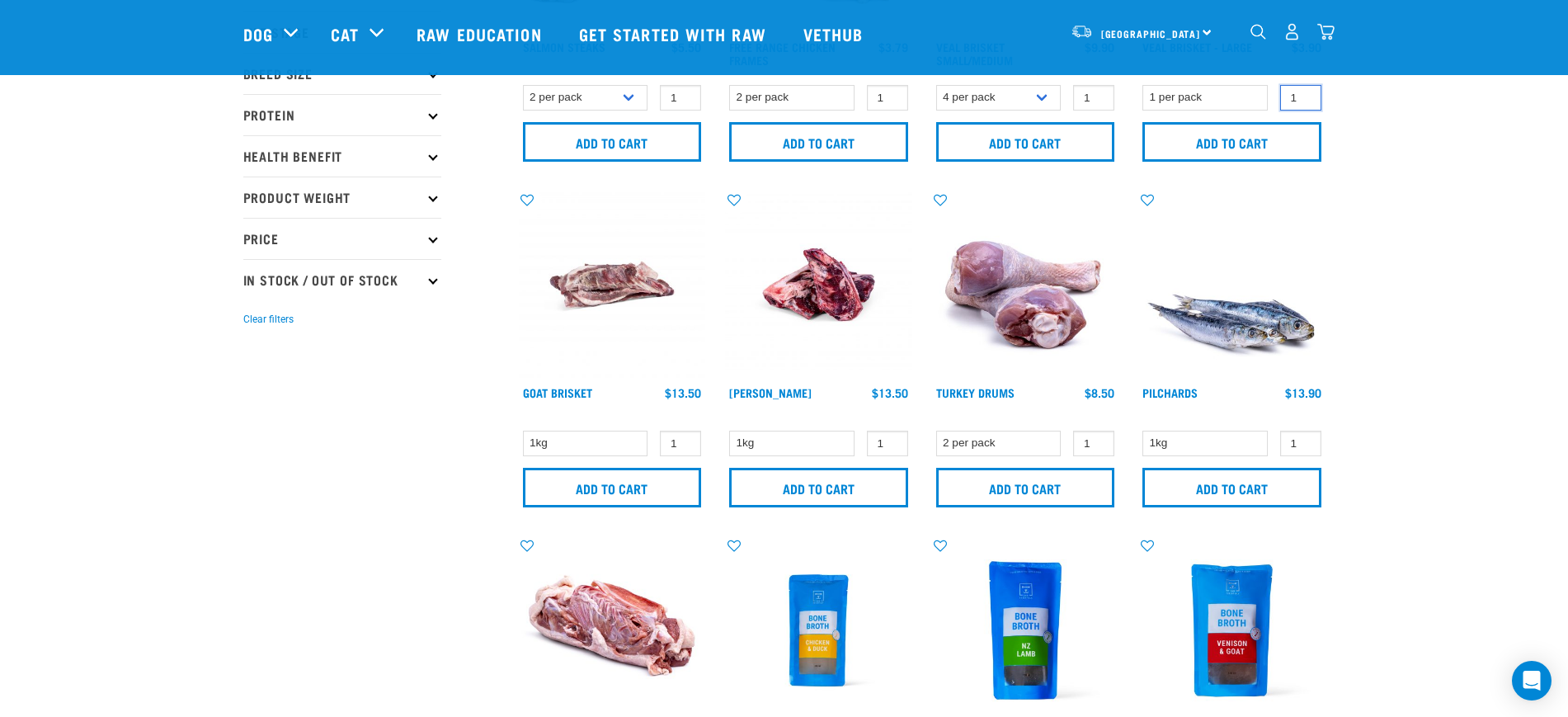
scroll to position [309, 0]
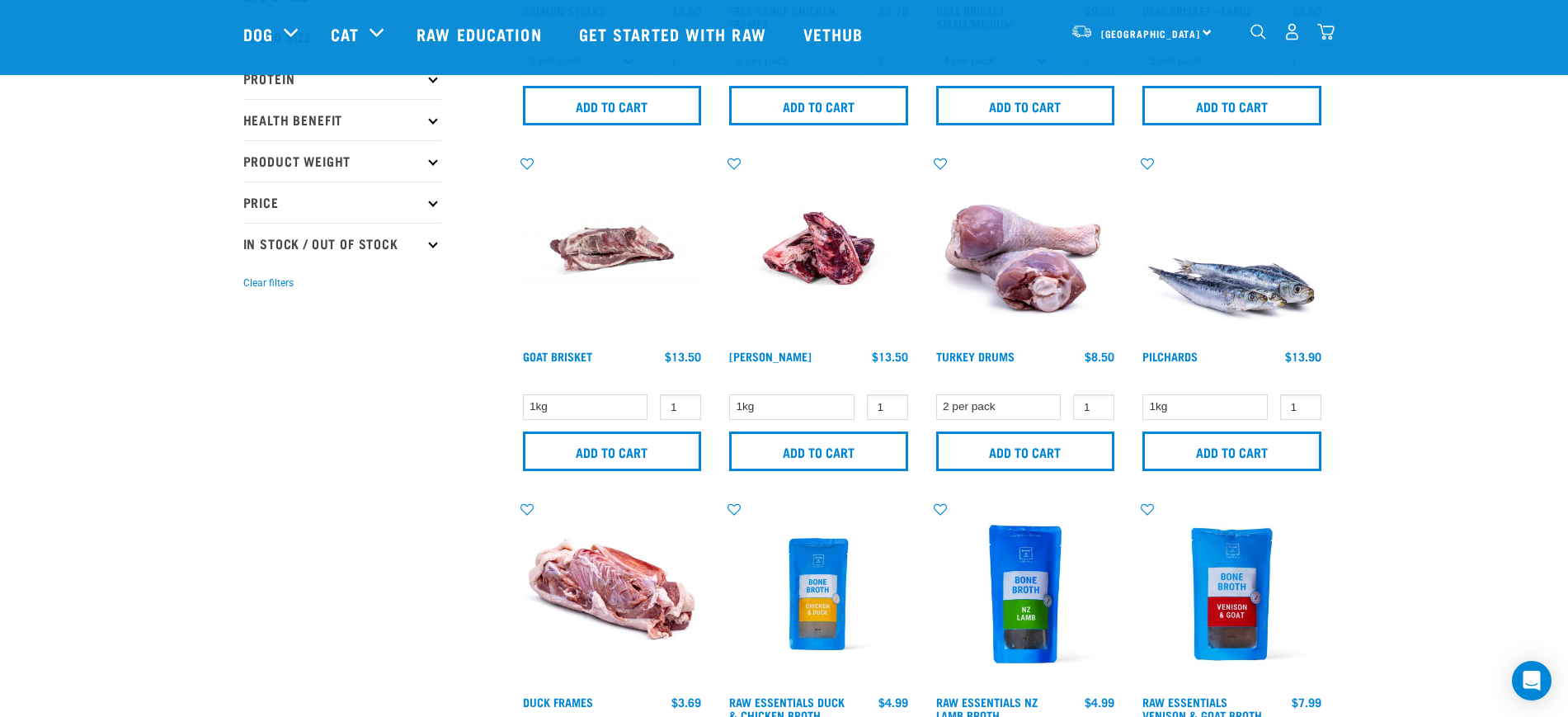
drag, startPoint x: 569, startPoint y: 409, endPoint x: 528, endPoint y: 415, distance: 41.4
click at [569, 409] on select "1kg" at bounding box center [586, 407] width 125 height 26
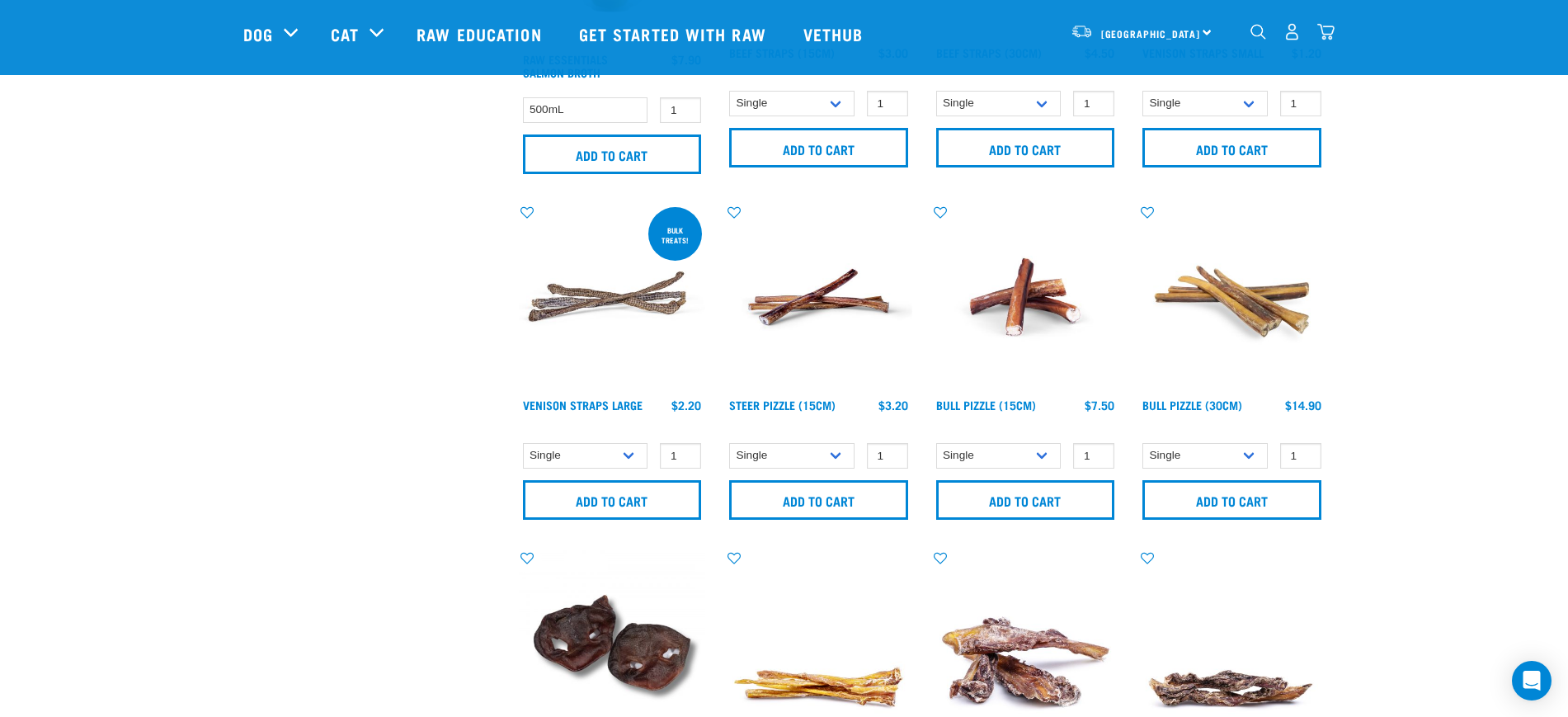
scroll to position [1341, 0]
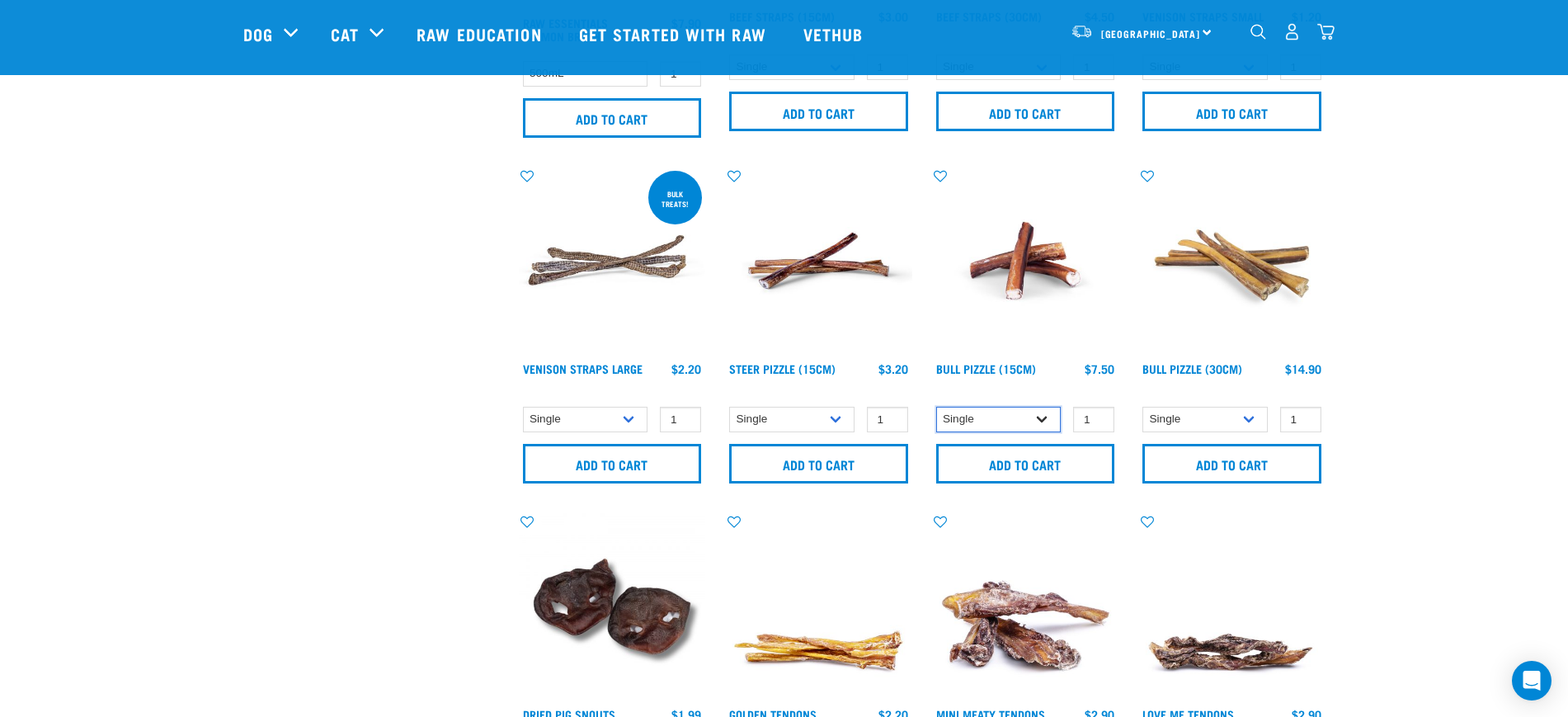
click at [987, 420] on select "Single 10 per pack 25 per pack" at bounding box center [998, 420] width 125 height 26
click at [261, 415] on div "× Filter products Pet Type Dog Cat Experience New Raw Feeder Experienced Raw Fe…" at bounding box center [371, 164] width 276 height 2897
click at [827, 413] on select "Single 10 per pack 25 per pack" at bounding box center [791, 420] width 125 height 26
click at [121, 417] on div "Start your pet’s raw journey [DATE] – take our quick pet questionnaire. Deliver…" at bounding box center [784, 130] width 1568 height 2944
click at [578, 424] on select "Single 25 per pack 50 per pack" at bounding box center [586, 420] width 125 height 26
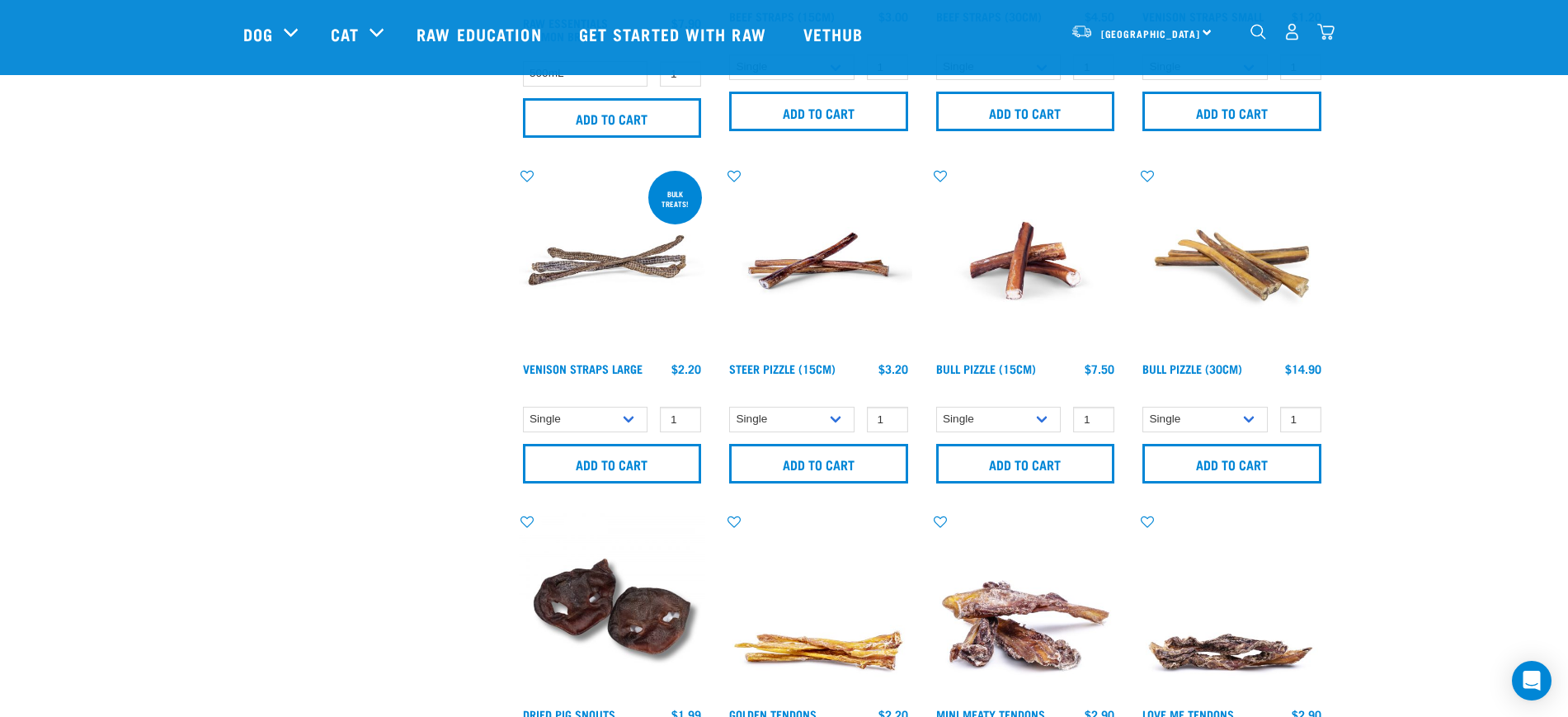
click at [259, 415] on div "× Filter products Pet Type Dog Cat Experience New Raw Feeder Experienced Raw Fe…" at bounding box center [371, 164] width 276 height 2897
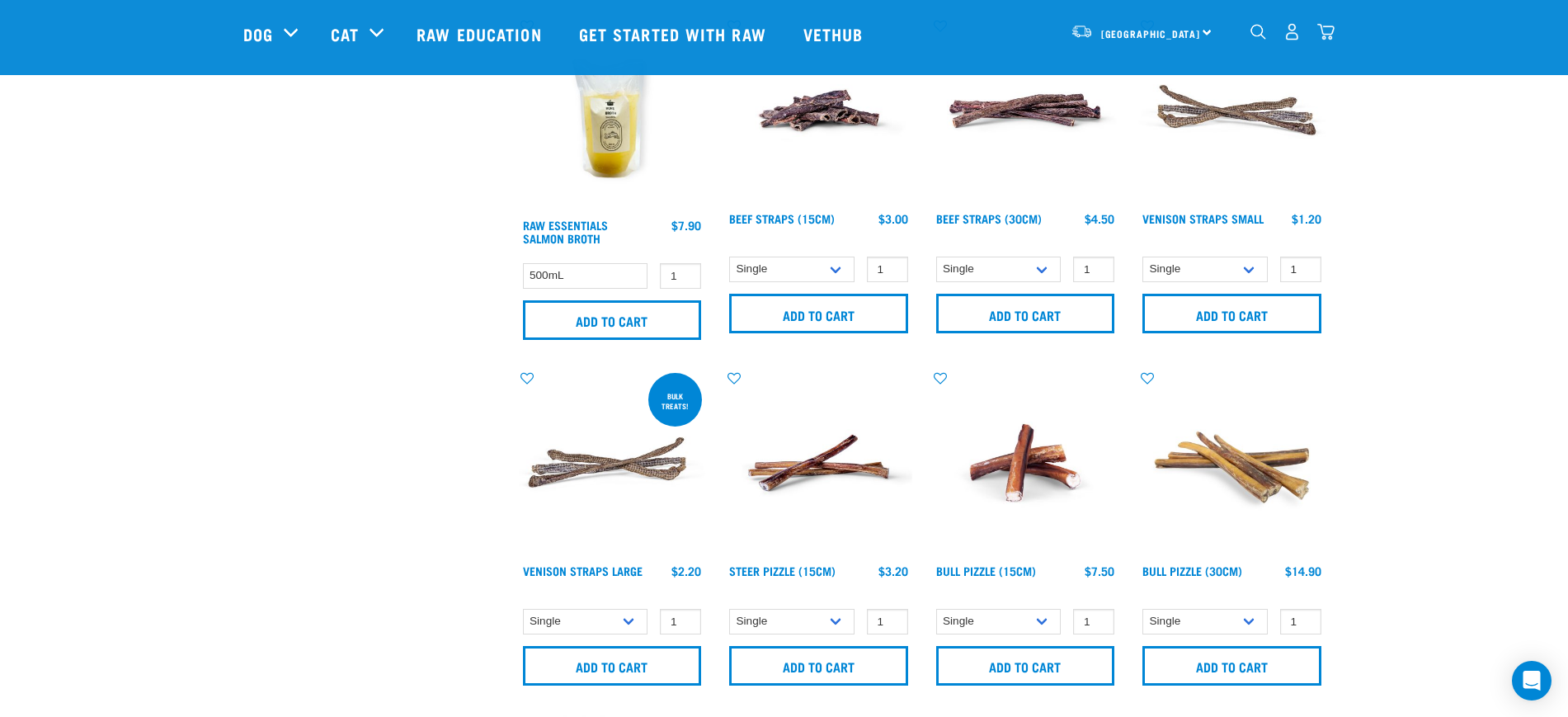
scroll to position [1135, 0]
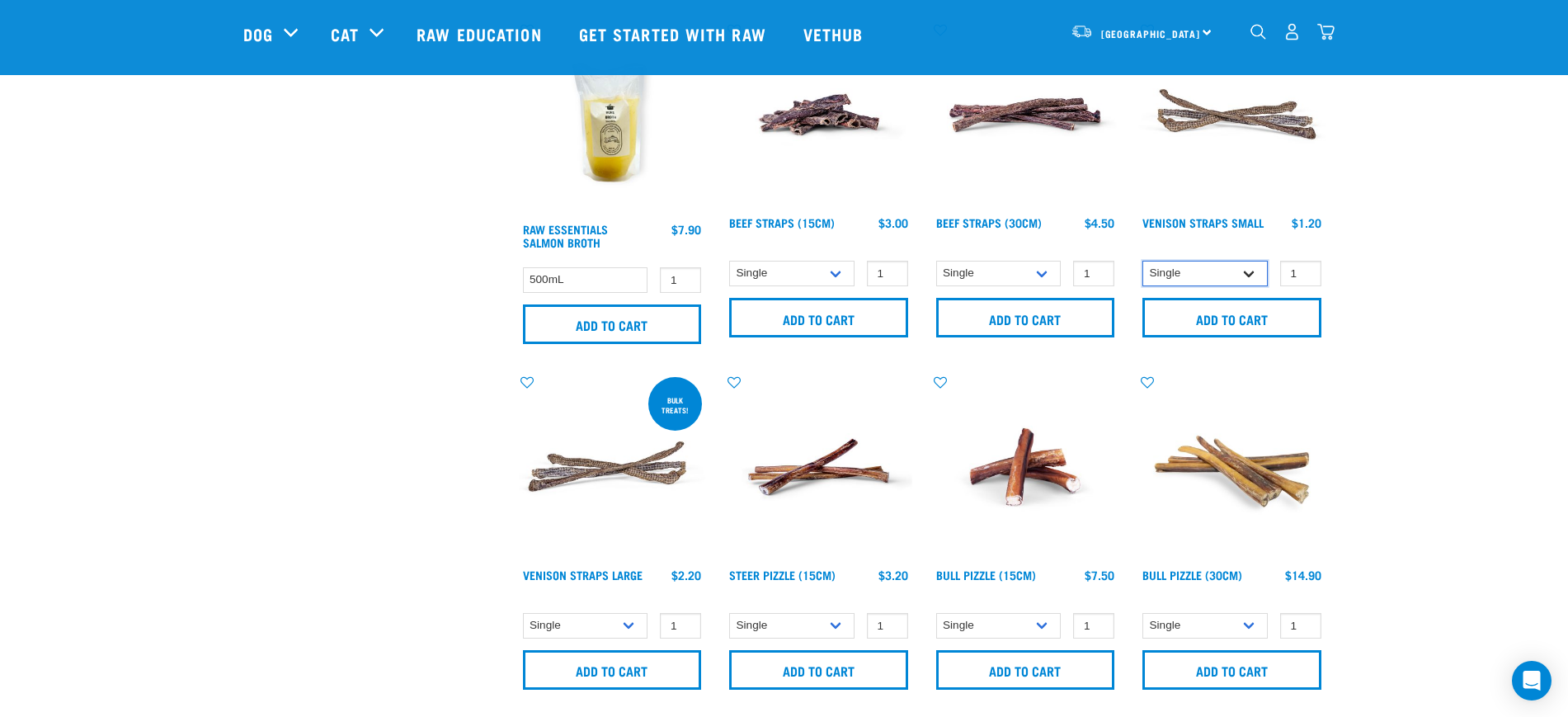
click at [1198, 268] on select "Single 25 per pack 50 per pack" at bounding box center [1205, 273] width 125 height 26
click at [27, 302] on div "Start your pet’s raw journey [DATE] – take our quick pet questionnaire. Deliver…" at bounding box center [784, 336] width 1568 height 2944
click at [991, 274] on select "Single 6 per pack 25 per pack" at bounding box center [998, 273] width 125 height 26
click at [1183, 279] on select "Single 25 per pack 50 per pack" at bounding box center [1205, 273] width 125 height 26
click at [1470, 272] on div "Start your pet’s raw journey [DATE] – take our quick pet questionnaire. Deliver…" at bounding box center [784, 336] width 1568 height 2944
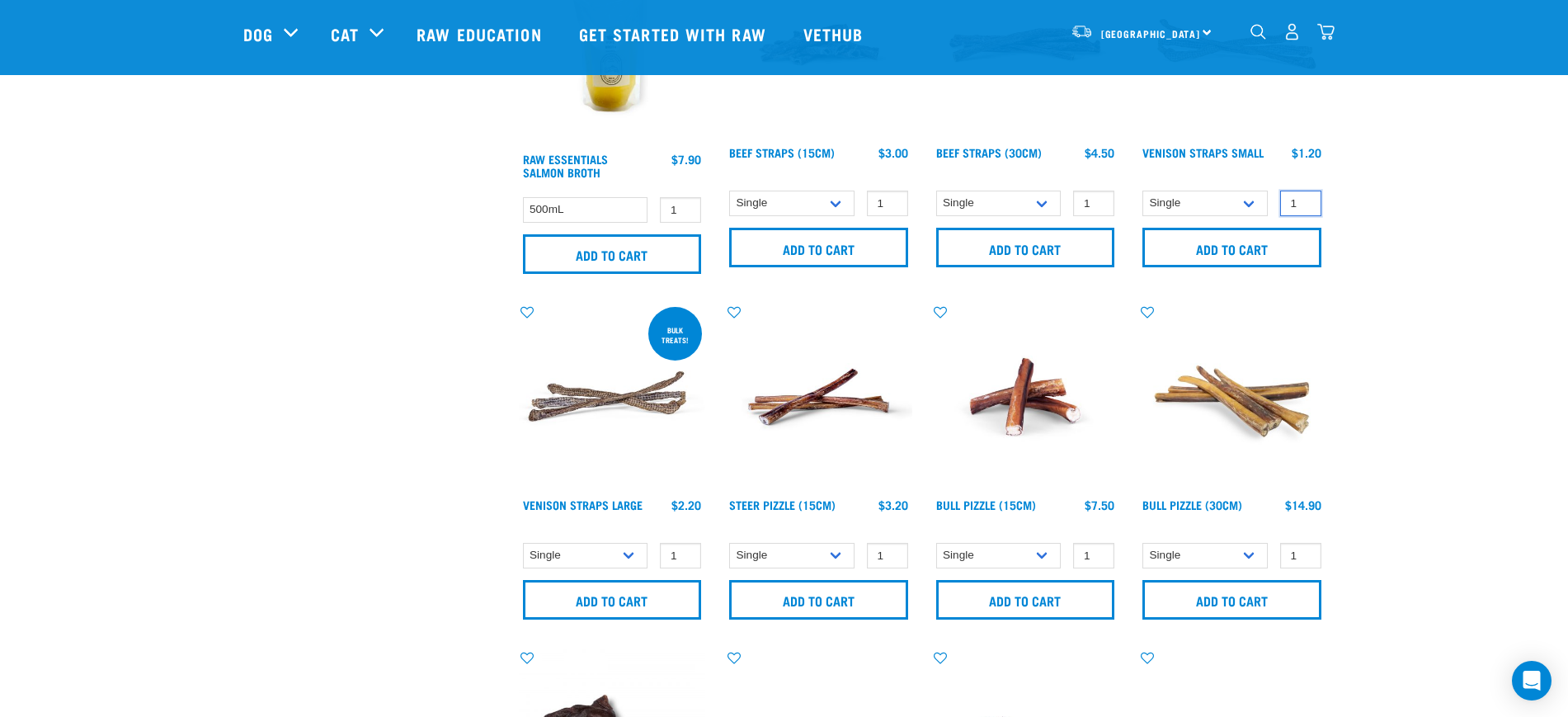
scroll to position [1238, 0]
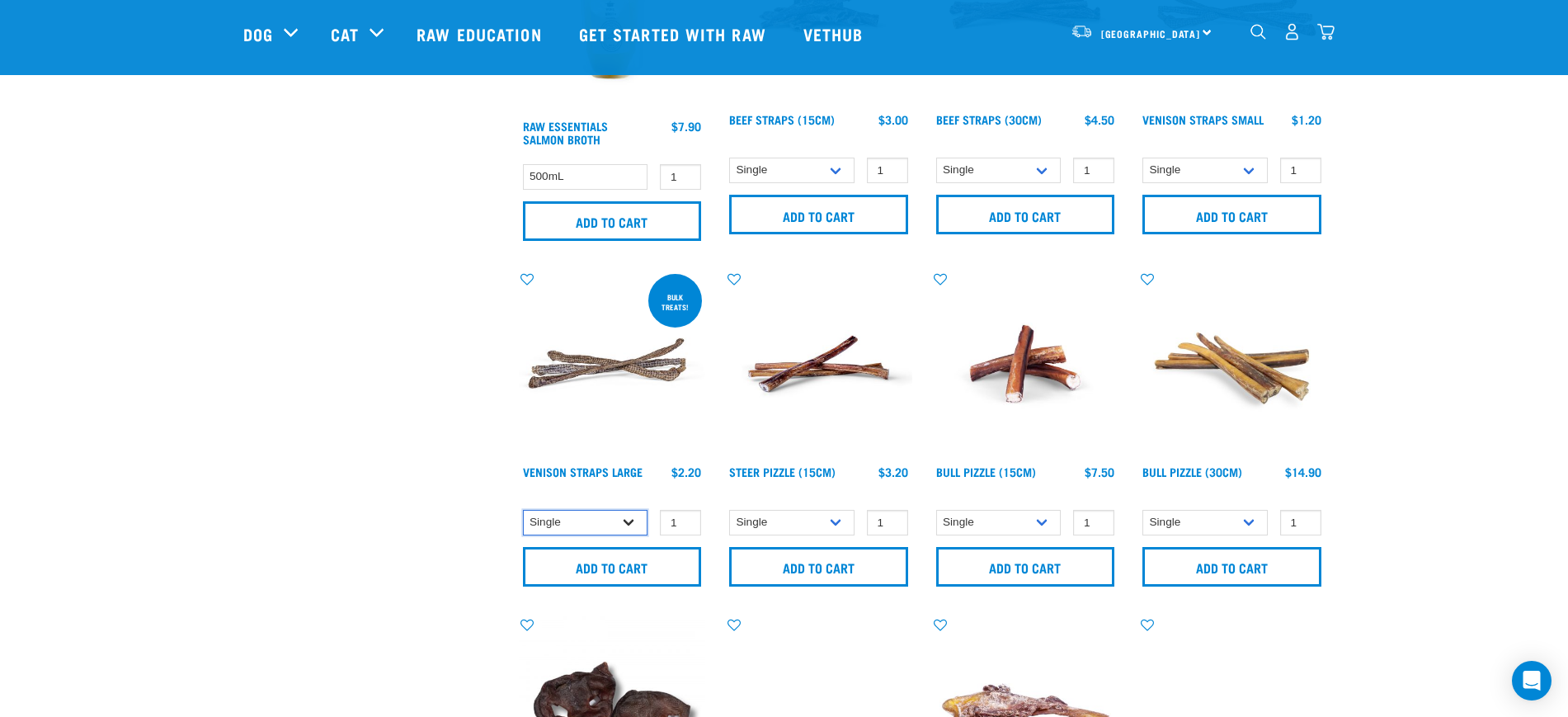
click at [606, 522] on select "Single 25 per pack 50 per pack" at bounding box center [586, 523] width 125 height 26
click at [1021, 518] on select "Single 10 per pack 25 per pack" at bounding box center [998, 523] width 125 height 26
click at [1188, 514] on select "Single 10 per pack 25 per pack" at bounding box center [1205, 523] width 125 height 26
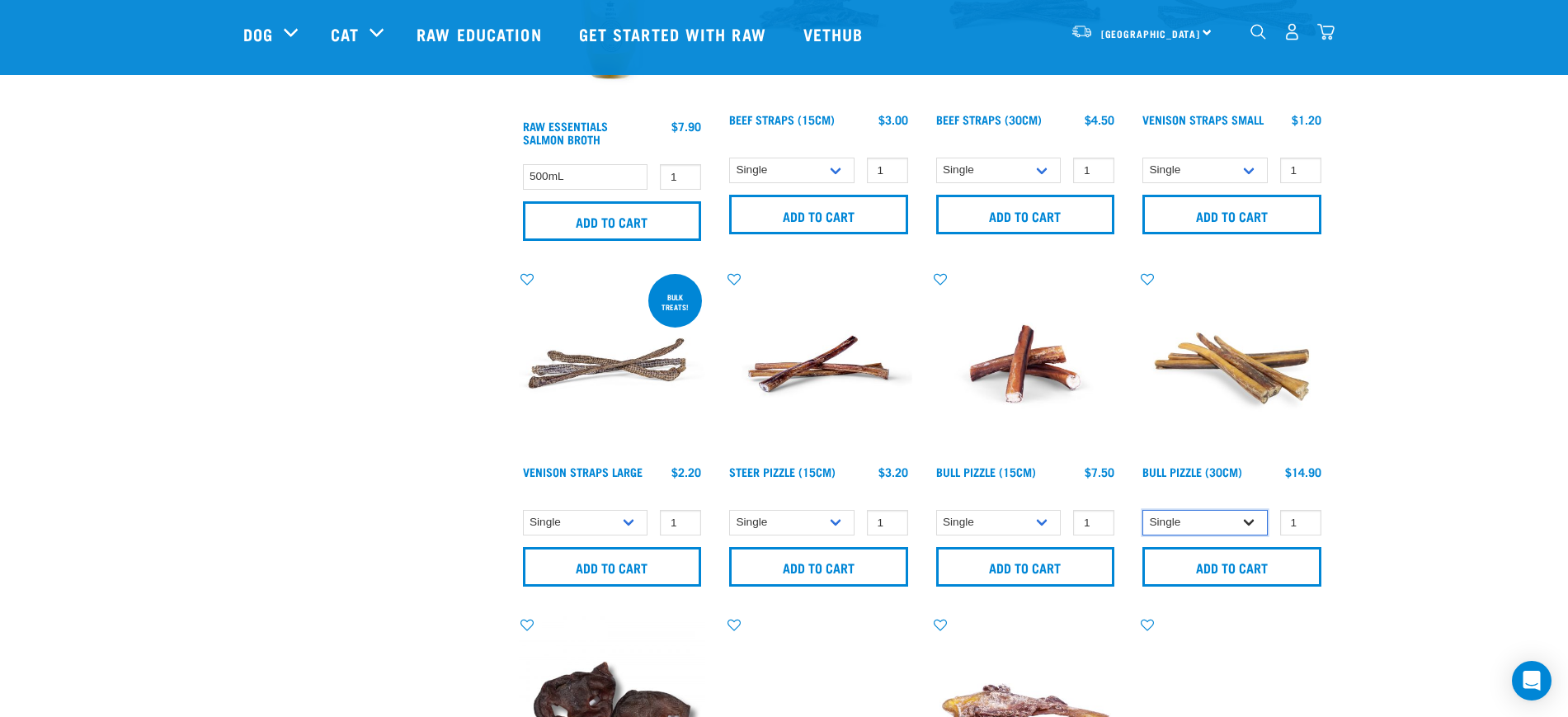
click at [1188, 514] on select "Single 10 per pack 25 per pack" at bounding box center [1205, 523] width 125 height 26
drag, startPoint x: 1188, startPoint y: 514, endPoint x: 1180, endPoint y: 515, distance: 8.1
click at [1188, 514] on select "Single 10 per pack 25 per pack" at bounding box center [1205, 523] width 125 height 26
click at [996, 513] on select "Single 10 per pack 25 per pack" at bounding box center [998, 523] width 125 height 26
click at [1169, 519] on select "Single 10 per pack 25 per pack" at bounding box center [1205, 523] width 125 height 26
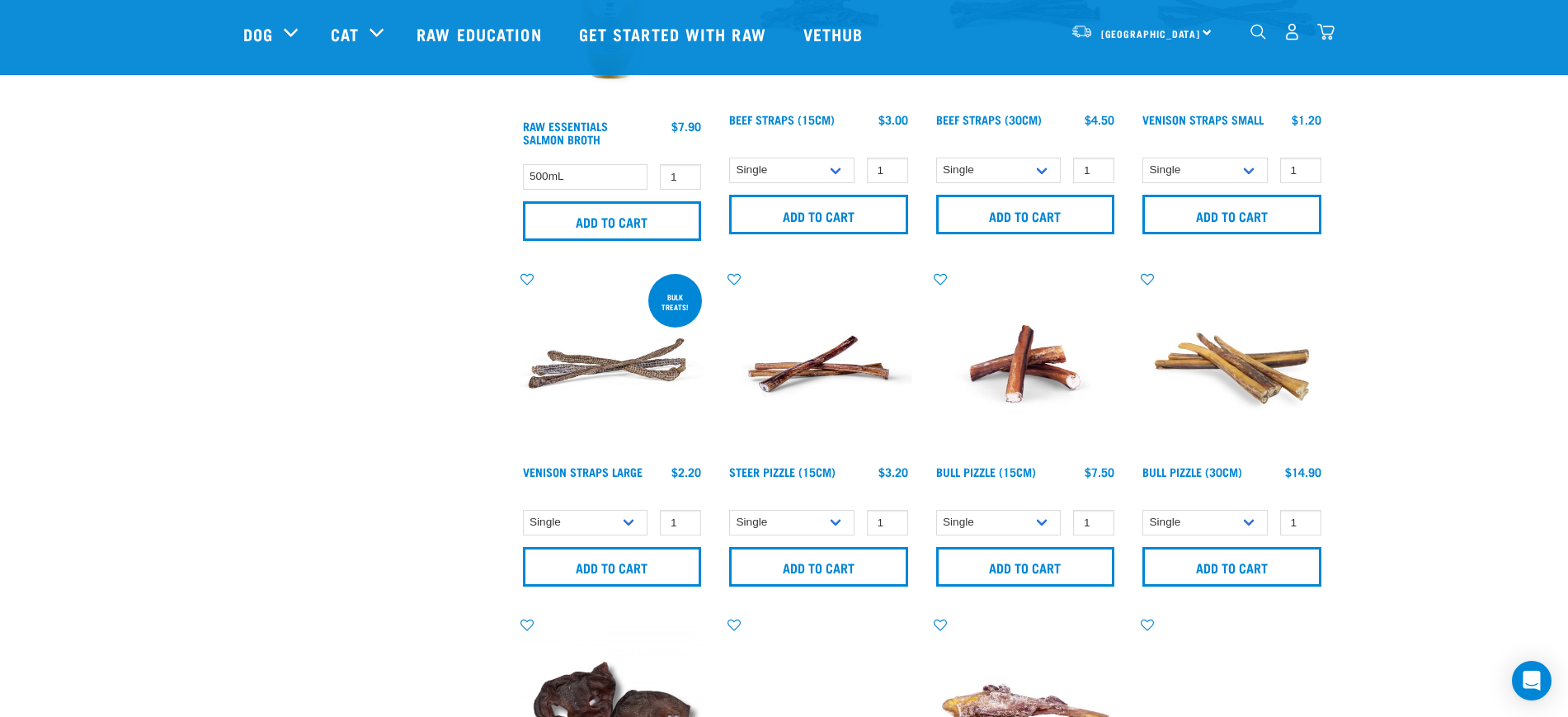
click at [1566, 443] on div "Start your pet’s raw journey today – take our quick pet questionnaire. Delivery…" at bounding box center [784, 233] width 1568 height 2944
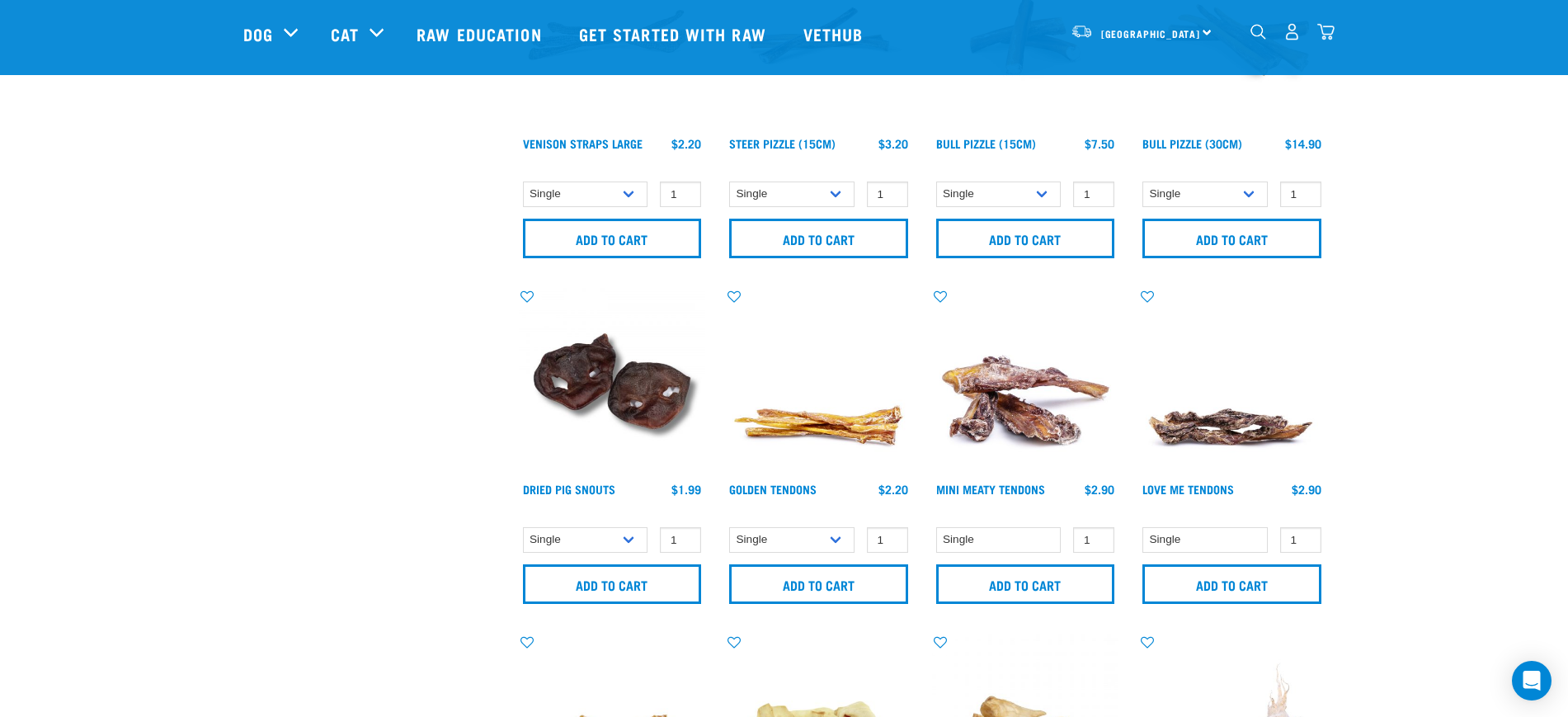
scroll to position [1651, 0]
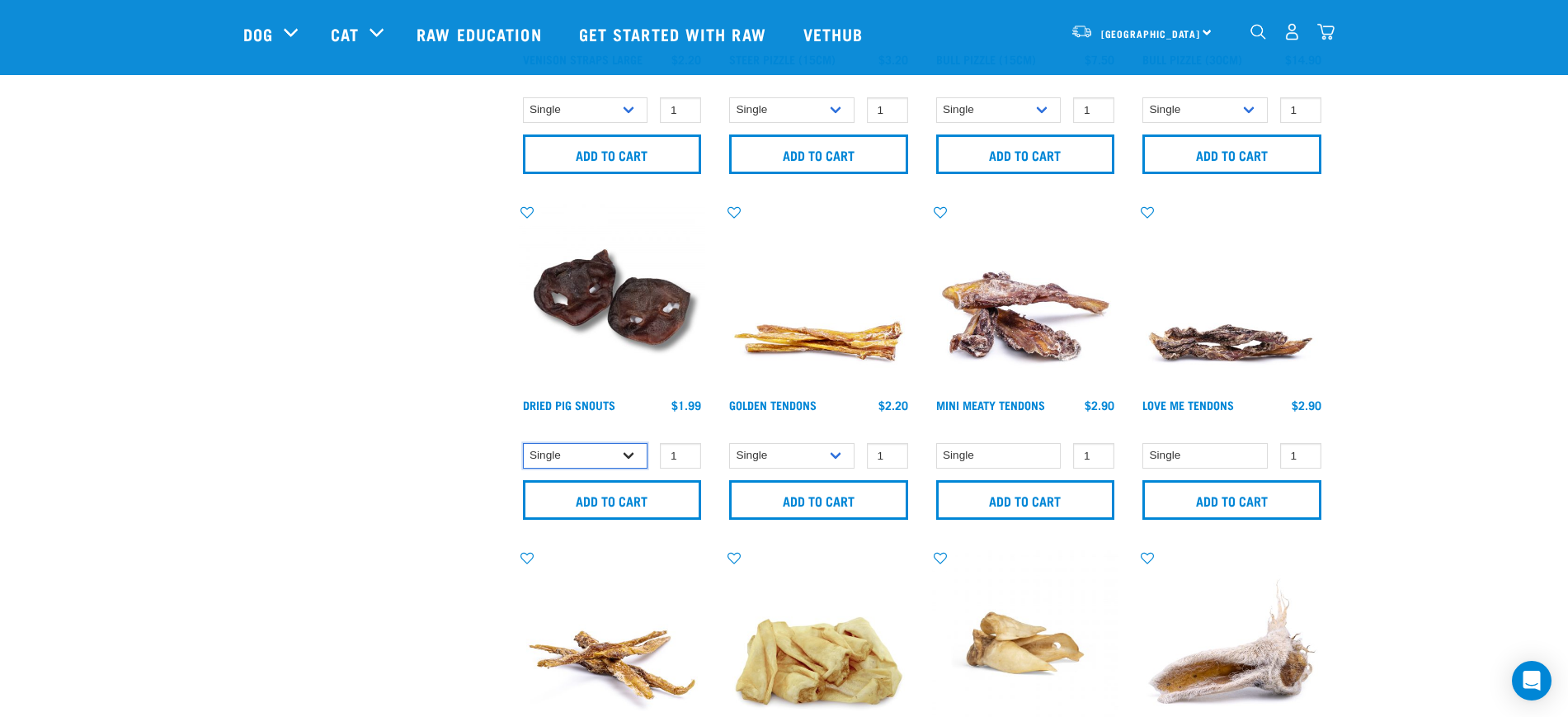
click at [576, 452] on select "Single 10 per pack 25 per pack" at bounding box center [586, 455] width 125 height 26
click at [799, 452] on select "Single 10 per pack 25 per pack" at bounding box center [791, 455] width 125 height 26
click at [1012, 447] on select "Single" at bounding box center [998, 455] width 125 height 26
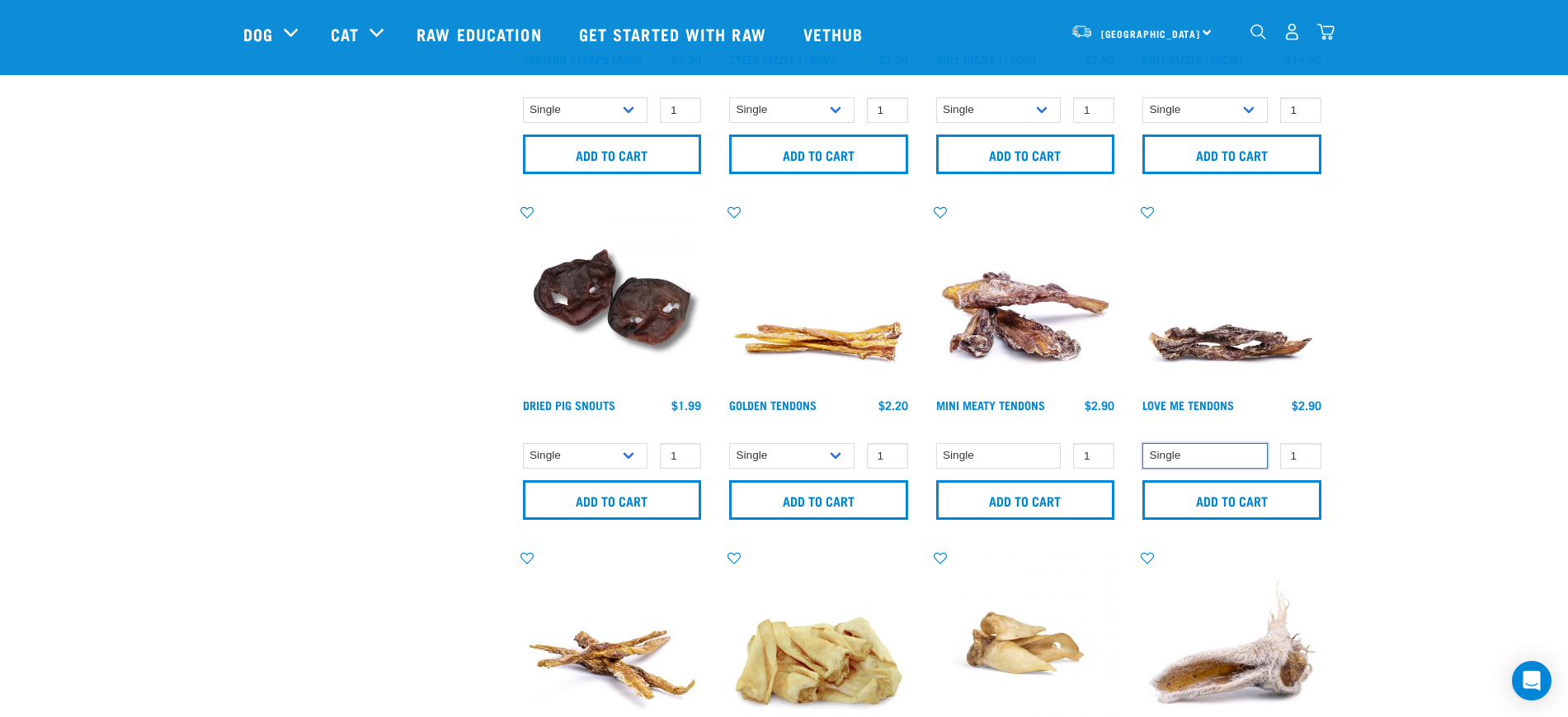
click at [1200, 450] on select "Single" at bounding box center [1205, 455] width 125 height 26
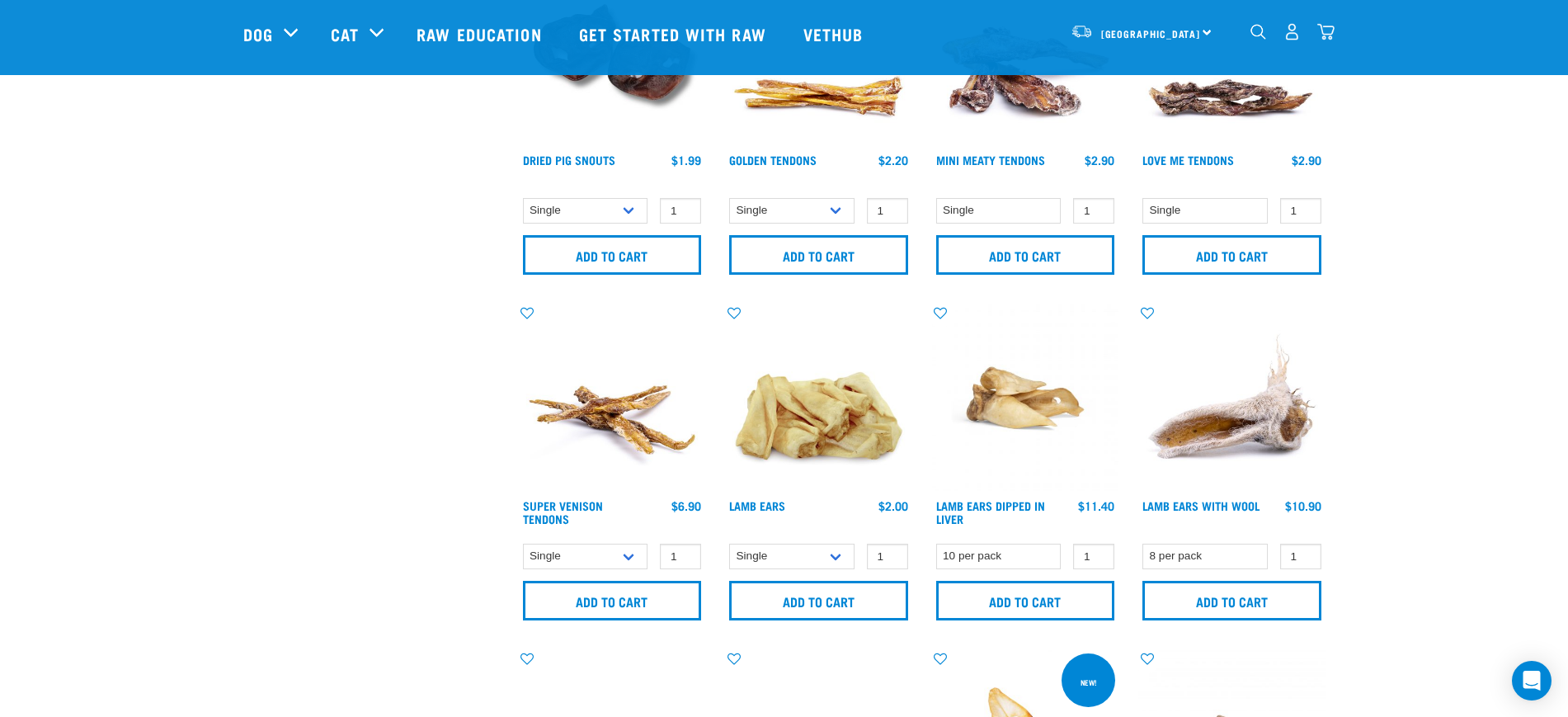
scroll to position [1960, 0]
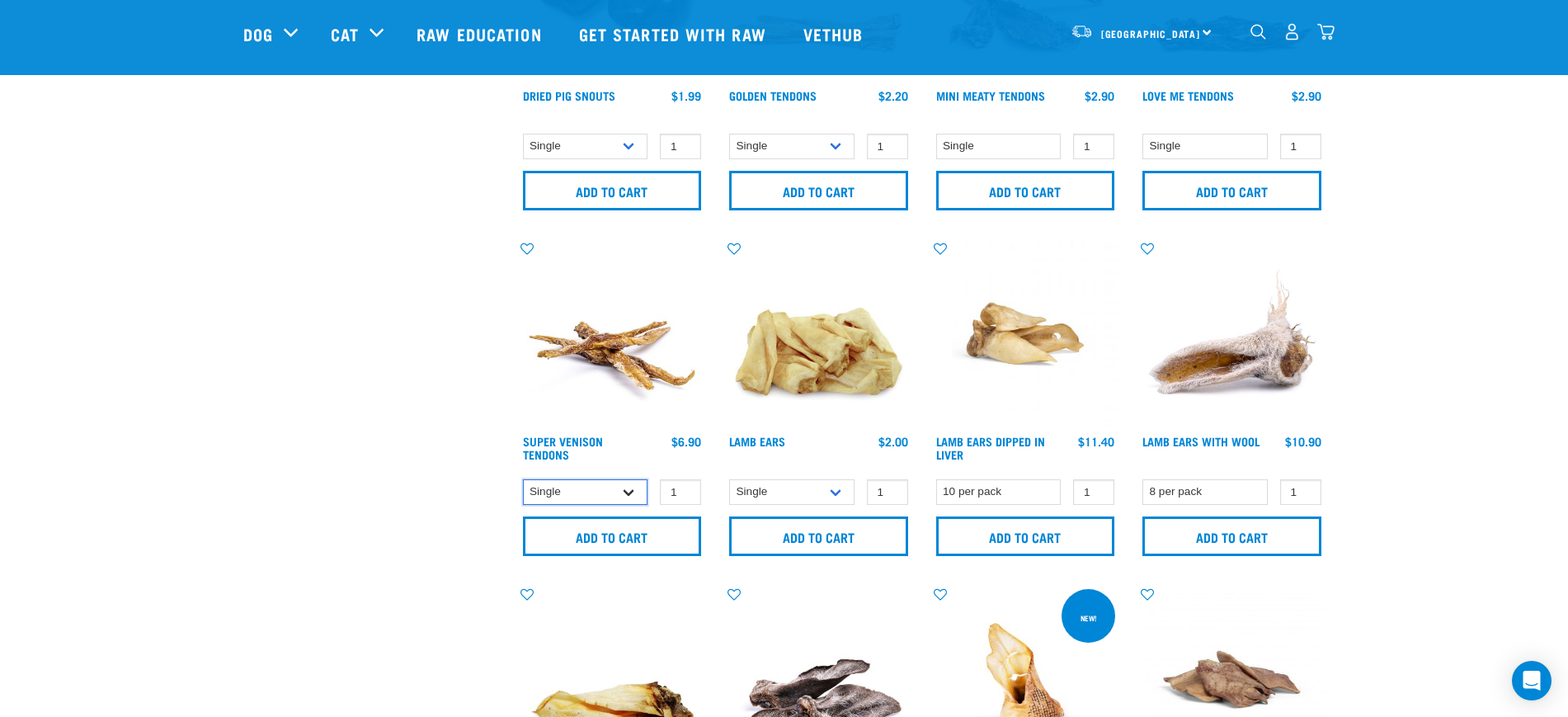
click at [605, 499] on select "Single 10 per pack 25 per pack" at bounding box center [586, 492] width 125 height 26
click at [800, 484] on select "Single 10 per pack 1kg" at bounding box center [791, 492] width 125 height 26
click at [992, 494] on select "10 per pack" at bounding box center [998, 492] width 125 height 26
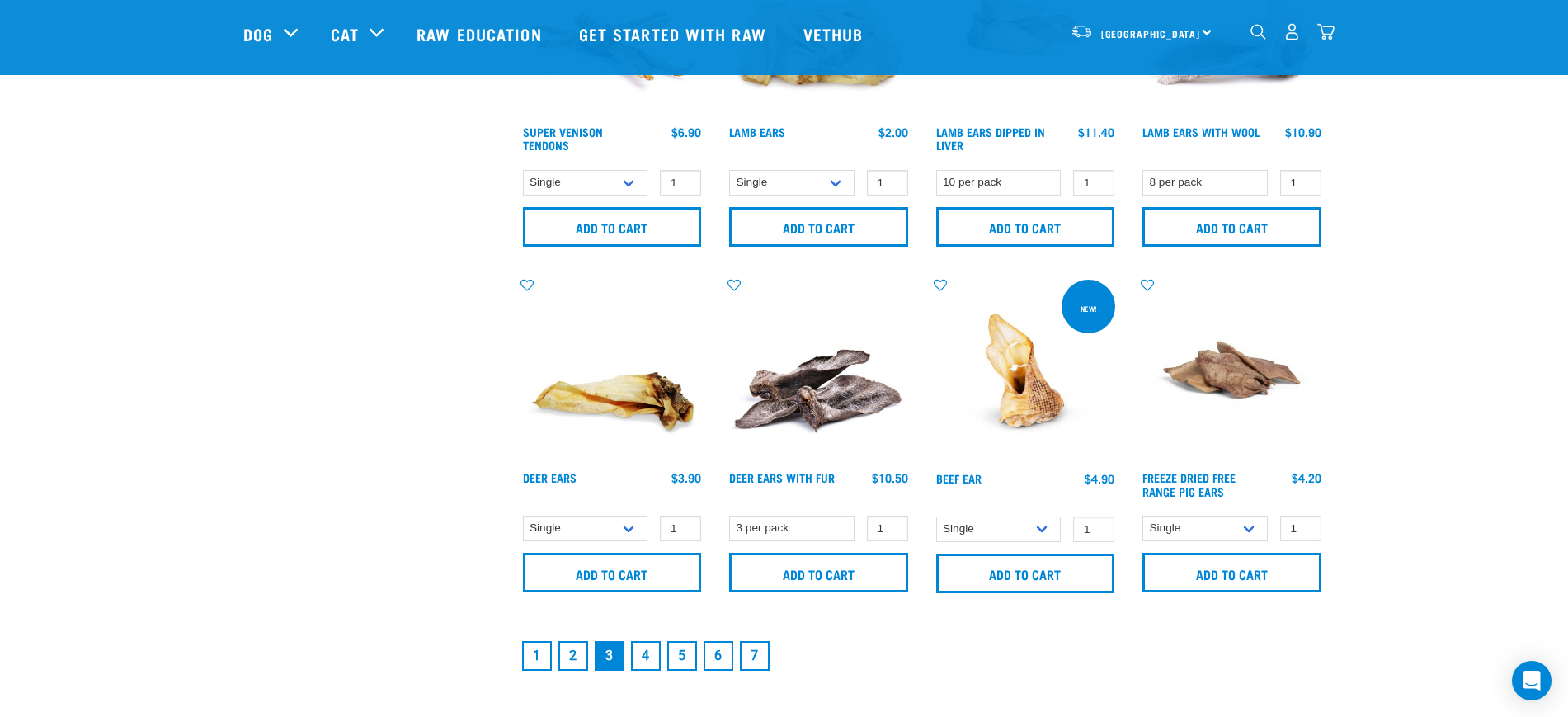
scroll to position [2373, 0]
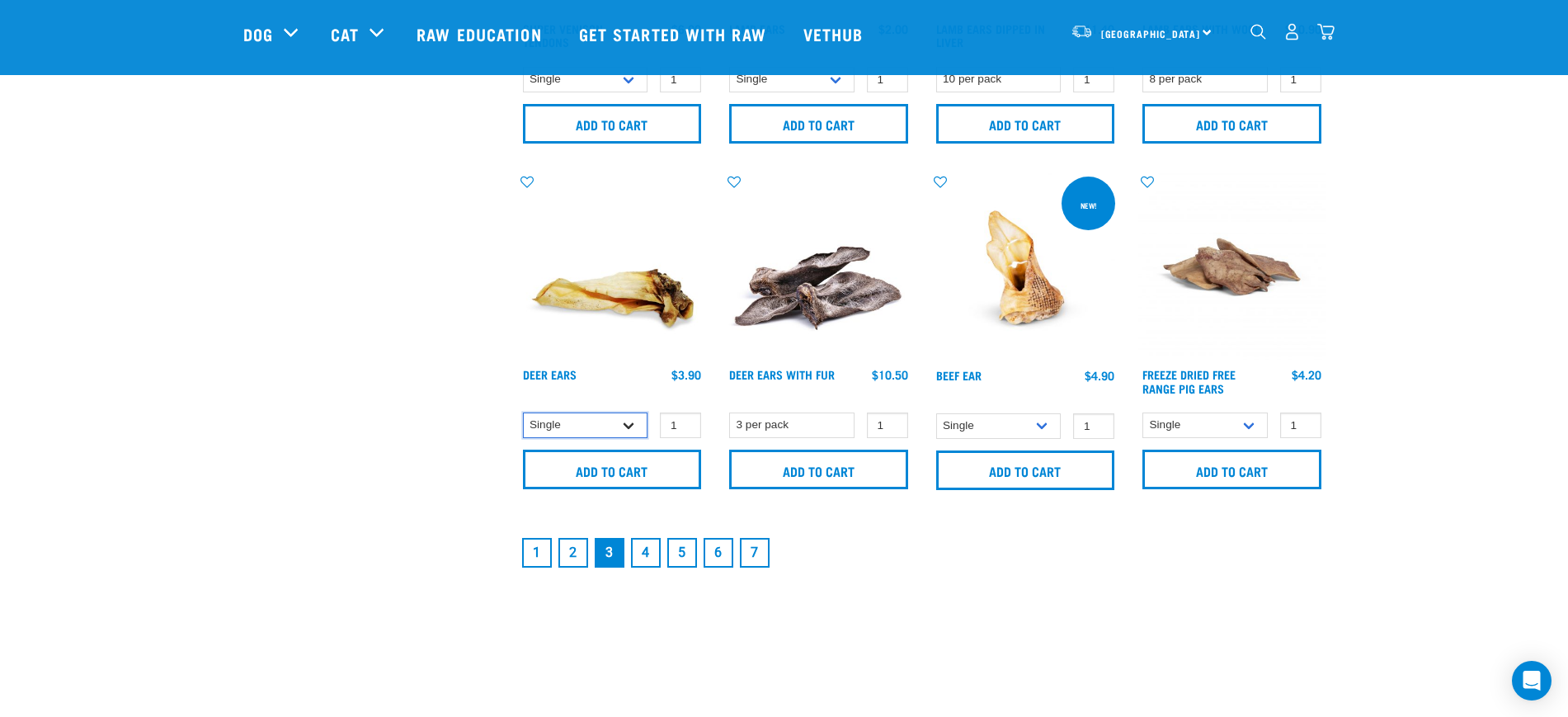
click at [571, 420] on select "Single 3 per pack 10 per pack" at bounding box center [586, 425] width 125 height 26
click at [523, 413] on select "Single 3 per pack 10 per pack" at bounding box center [586, 425] width 125 height 26
click at [587, 430] on select "Single 3 per pack 10 per pack" at bounding box center [586, 425] width 125 height 26
select select "443101"
click at [523, 413] on select "Single 3 per pack 10 per pack" at bounding box center [586, 425] width 125 height 26
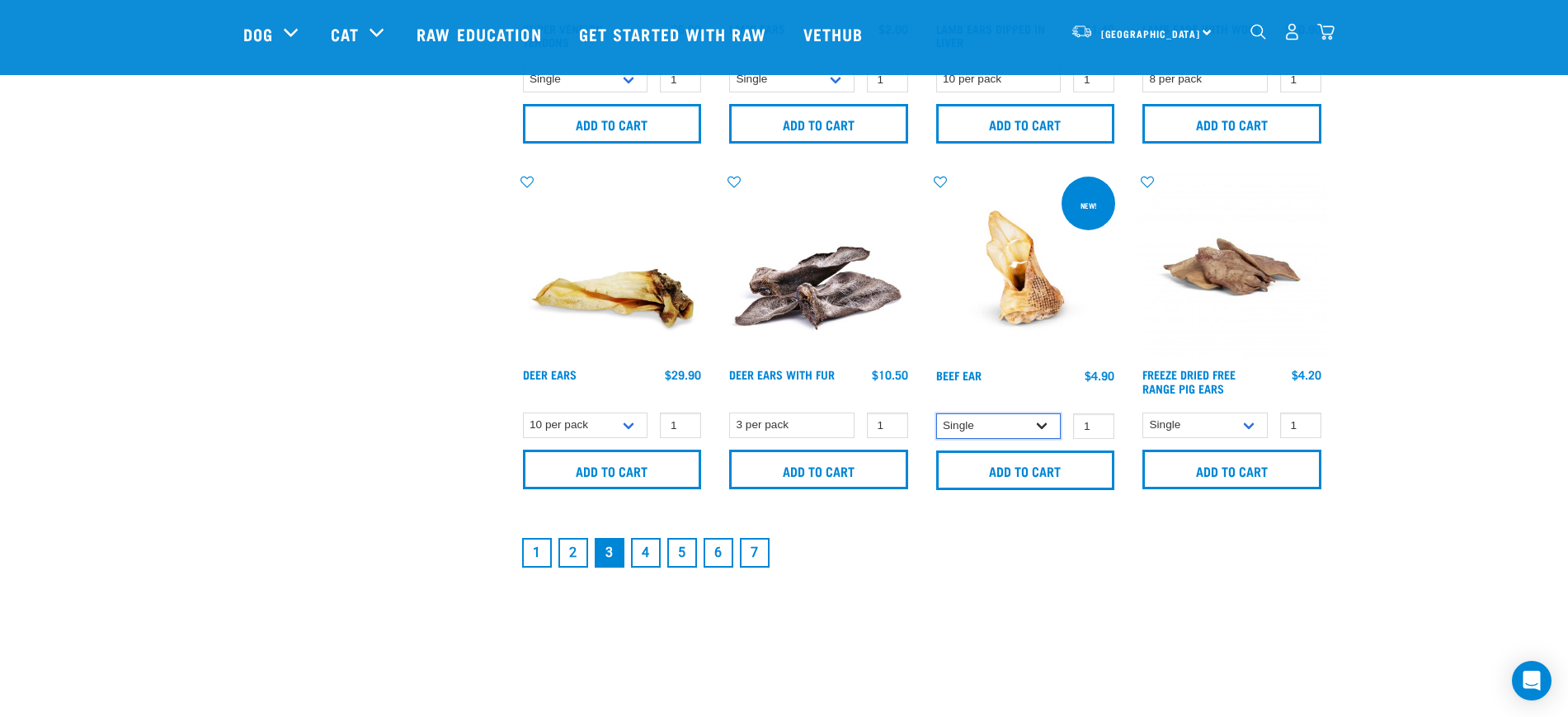
click at [1010, 430] on select "Single 10 per pack 25 per pack" at bounding box center [998, 426] width 125 height 26
click at [1218, 420] on select "Single 10 per pack 25 per pack" at bounding box center [1205, 425] width 125 height 26
click at [1143, 413] on select "Single 10 per pack 25 per pack" at bounding box center [1205, 425] width 125 height 26
click at [642, 551] on link "4" at bounding box center [646, 553] width 30 height 30
click at [1221, 435] on select "Single 10 per pack 25 per pack" at bounding box center [1205, 425] width 125 height 26
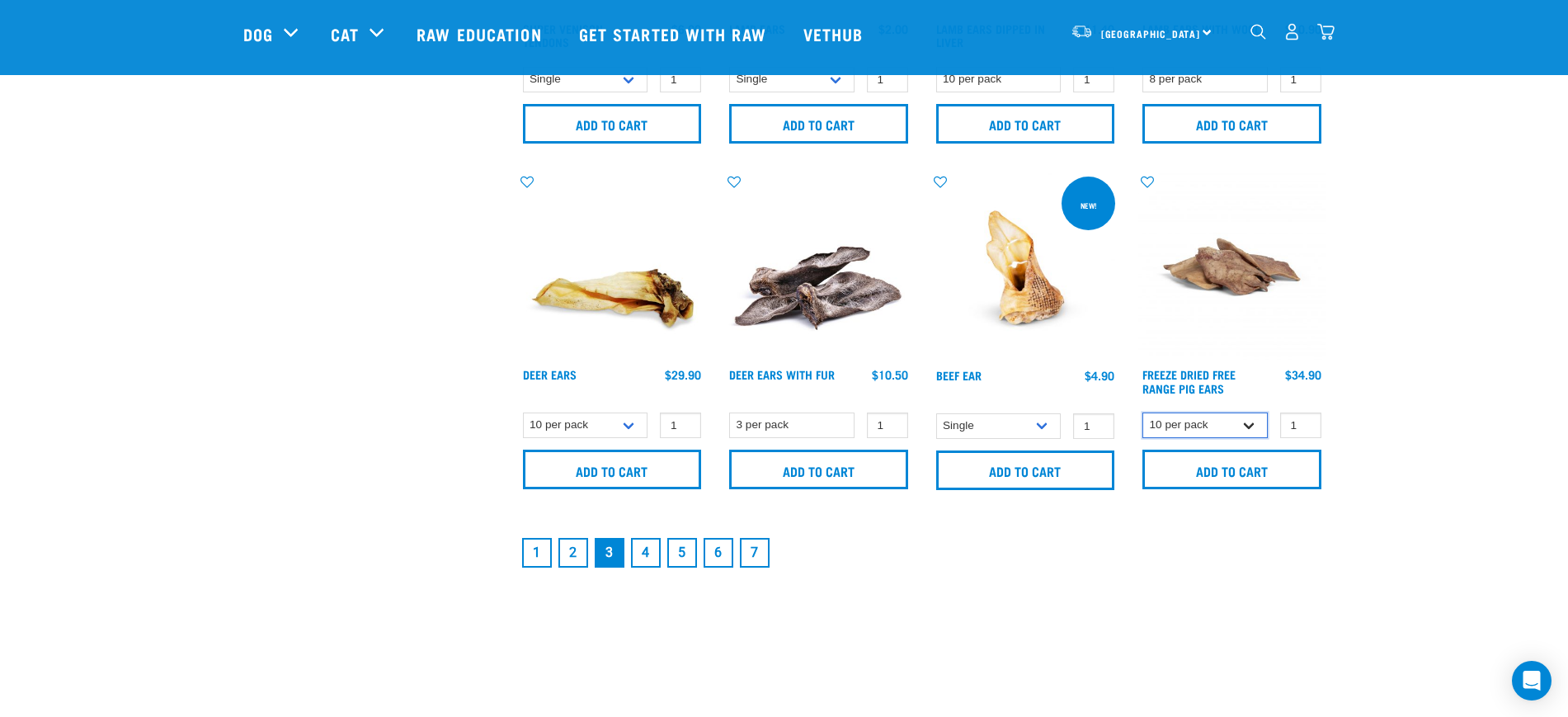
select select "32609"
click at [1143, 413] on select "Single 10 per pack 25 per pack" at bounding box center [1205, 425] width 125 height 26
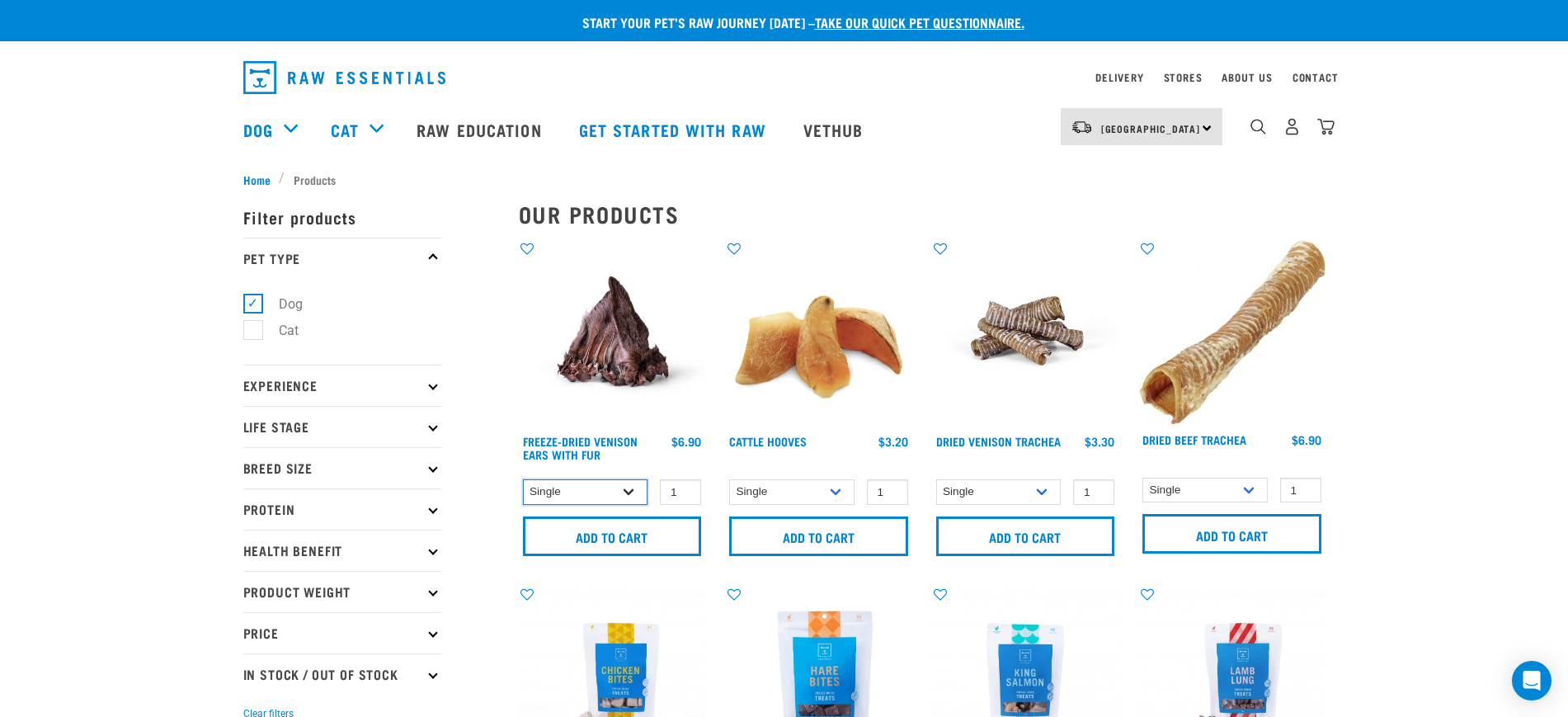
click at [576, 489] on select "Single 25 per pack" at bounding box center [586, 492] width 125 height 26
click at [751, 493] on select "Single 10 per pack Bulk (30 pack)" at bounding box center [791, 492] width 125 height 26
click at [979, 488] on select "Single 10 per pack 25 per pack" at bounding box center [998, 492] width 125 height 26
click at [1171, 492] on select "Single 10 per pack 25 per pack" at bounding box center [1205, 490] width 125 height 26
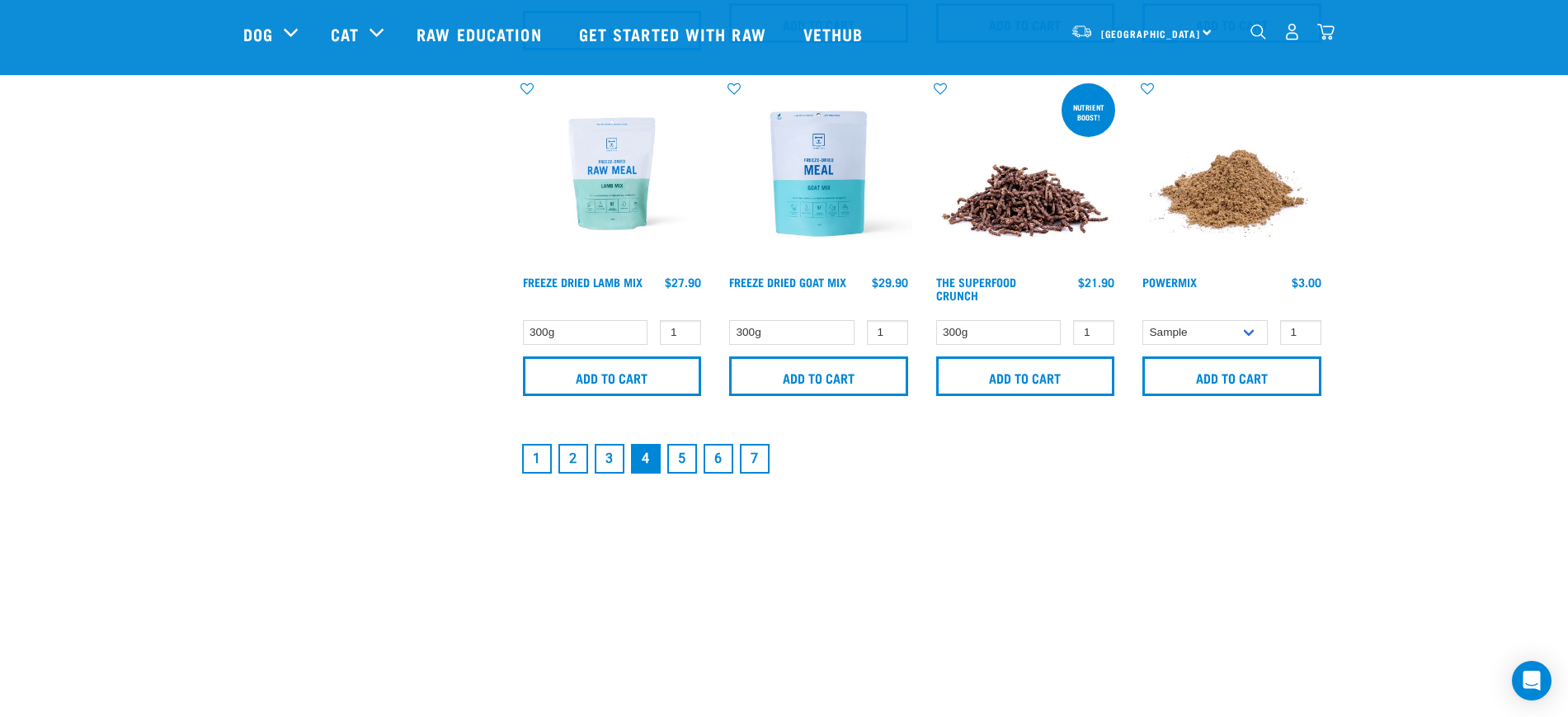
scroll to position [2476, 0]
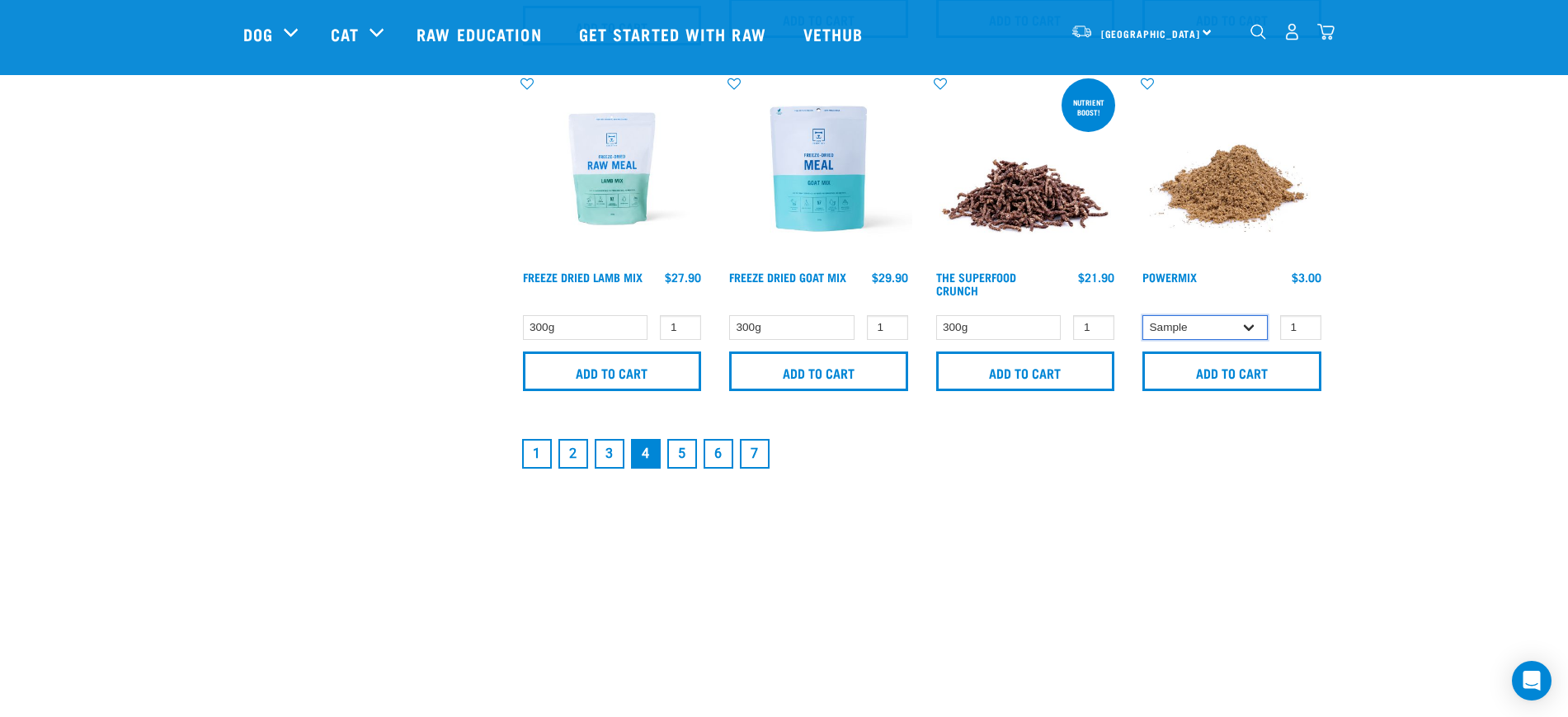
click at [1183, 328] on select "Sample Small (30g) Large (60g)" at bounding box center [1205, 327] width 125 height 26
click at [970, 320] on select "300g" at bounding box center [998, 327] width 125 height 26
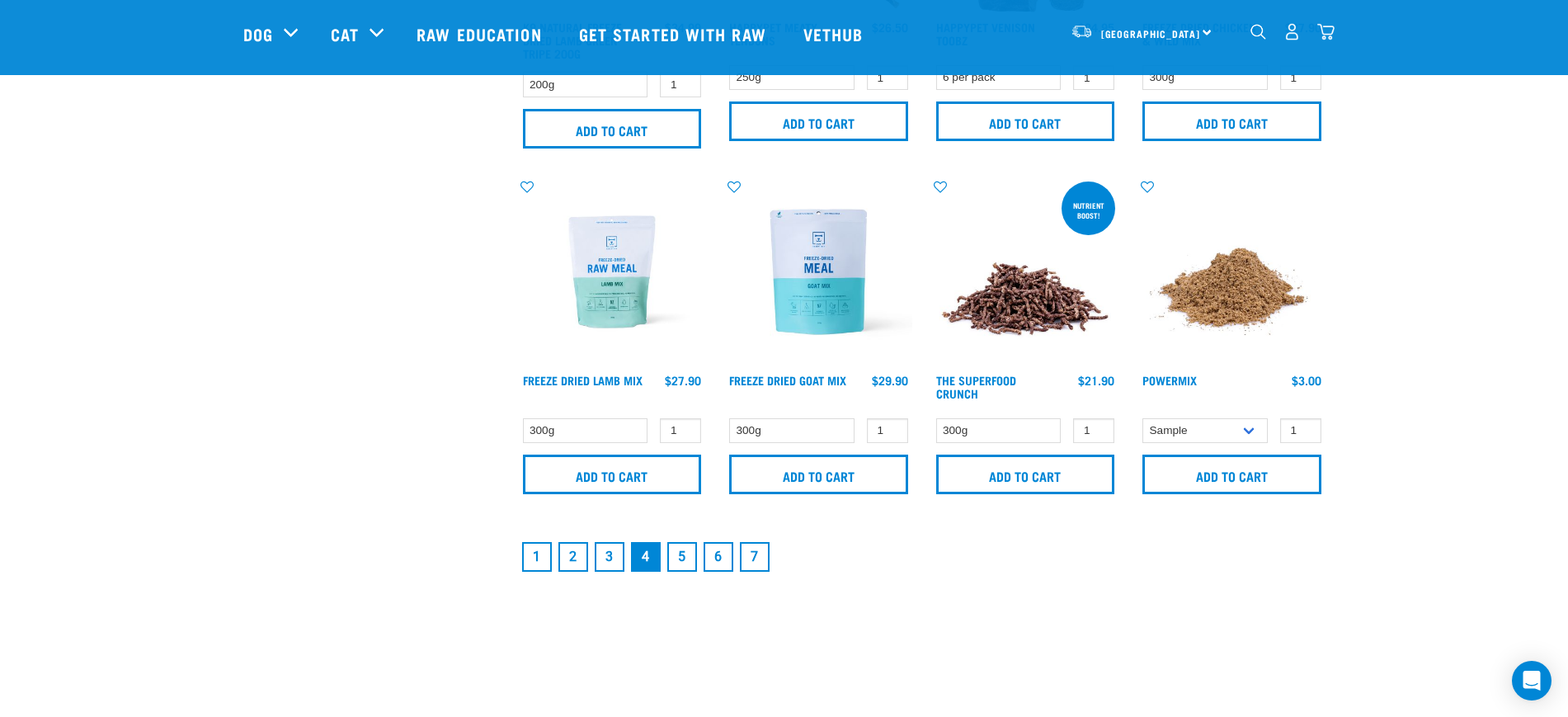
drag, startPoint x: 659, startPoint y: 558, endPoint x: 679, endPoint y: 557, distance: 20.0
click at [658, 558] on link "4" at bounding box center [646, 557] width 30 height 30
click at [684, 557] on link "5" at bounding box center [683, 557] width 30 height 30
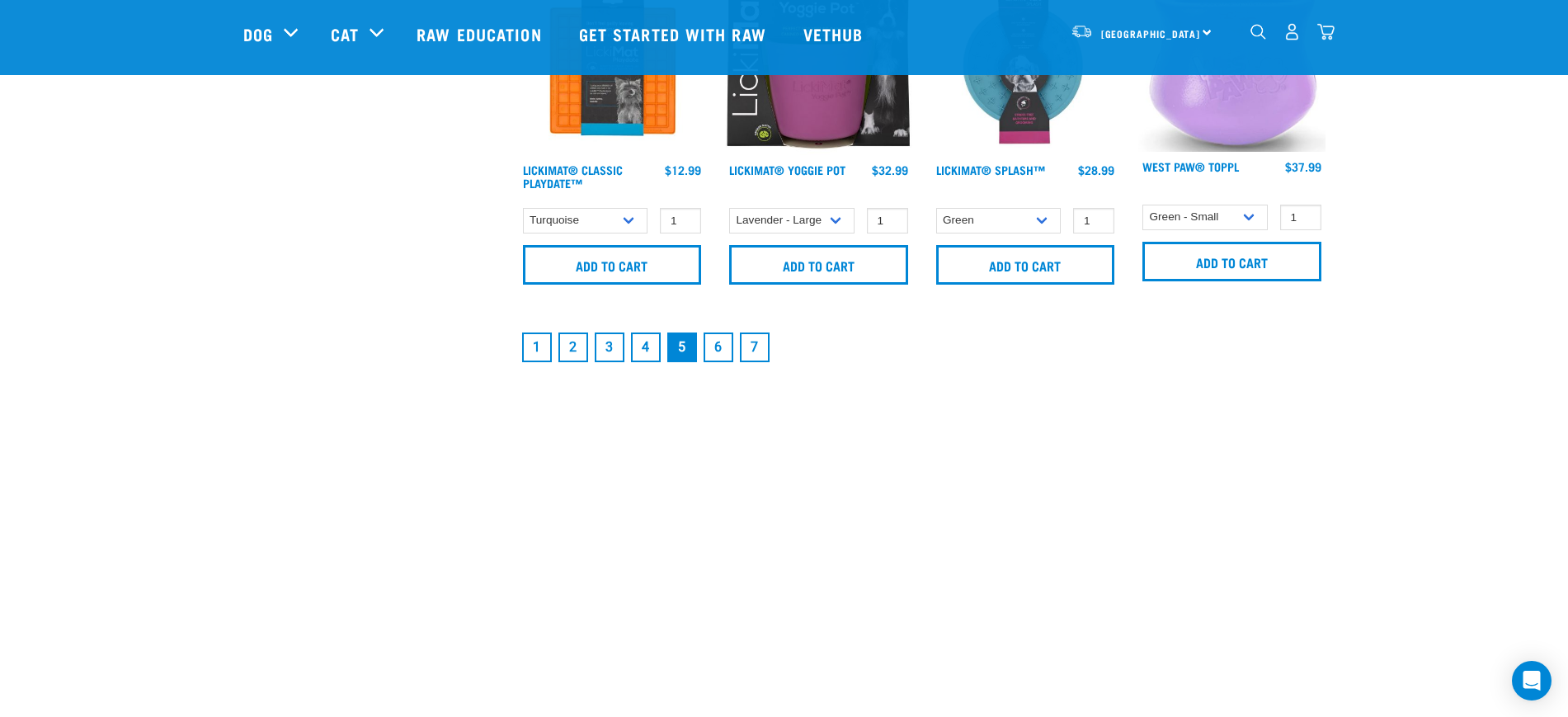
click at [718, 345] on link "6" at bounding box center [718, 347] width 30 height 30
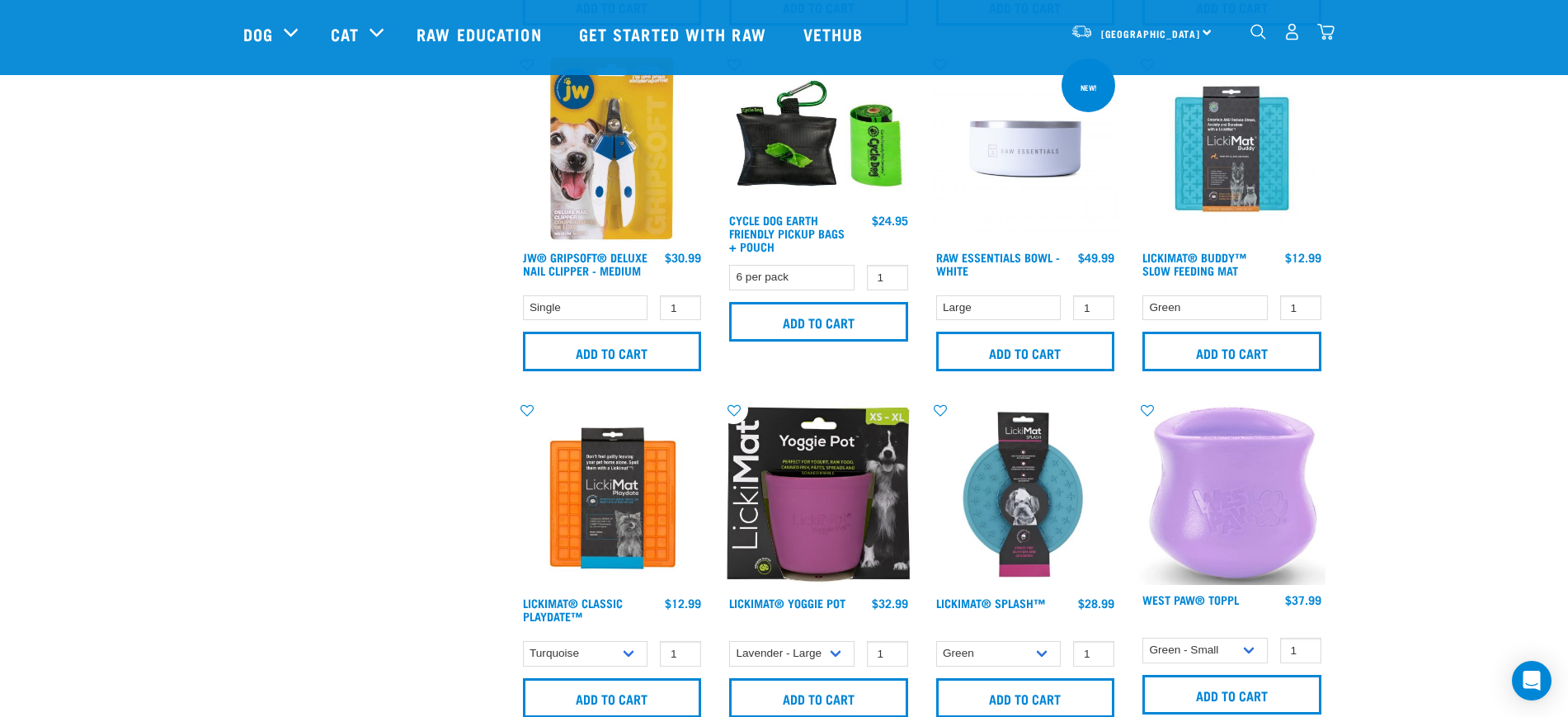
scroll to position [2270, 0]
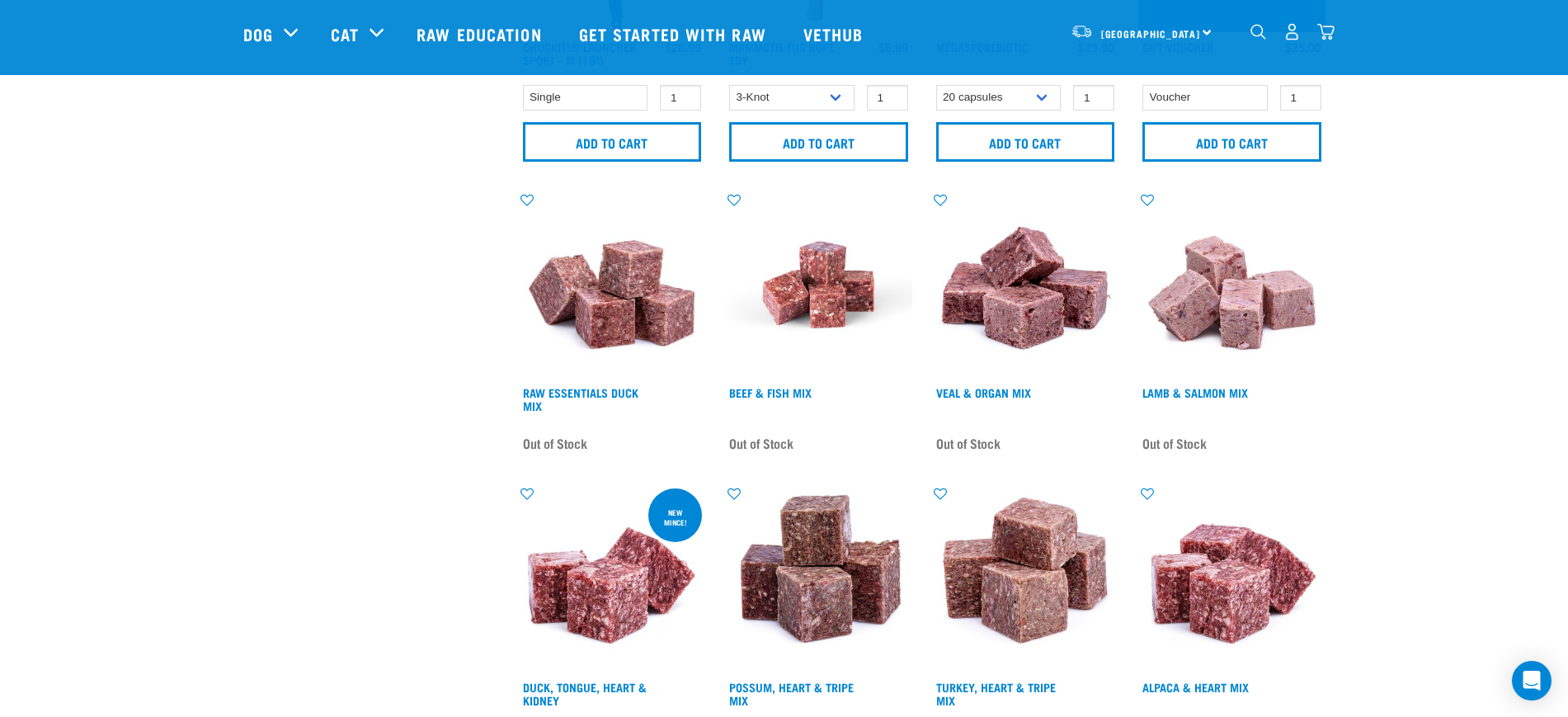
scroll to position [825, 0]
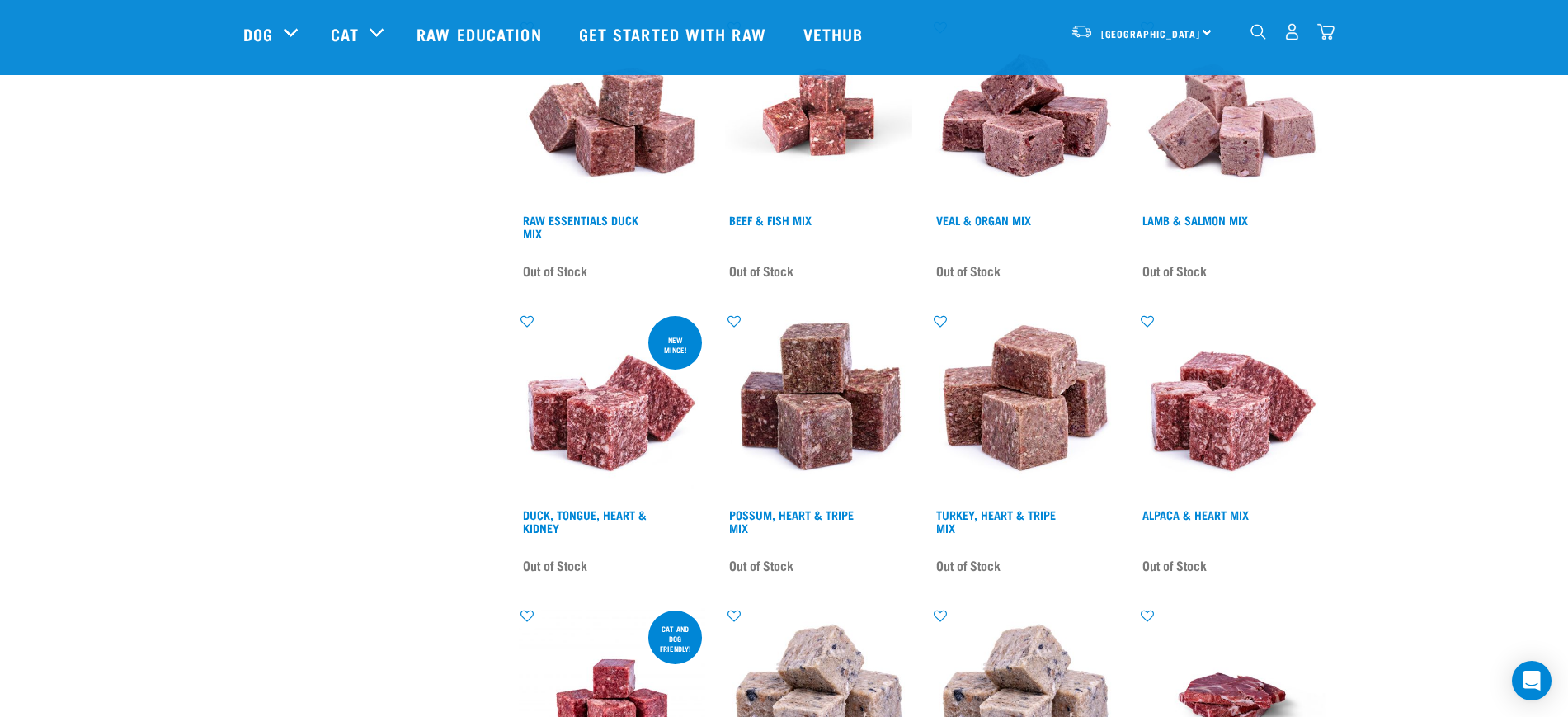
drag, startPoint x: 811, startPoint y: 140, endPoint x: 938, endPoint y: 123, distance: 128.1
click at [1441, 183] on div "Start your pet’s raw journey [DATE] – take our quick pet questionnaire. Deliver…" at bounding box center [784, 505] width 1568 height 2660
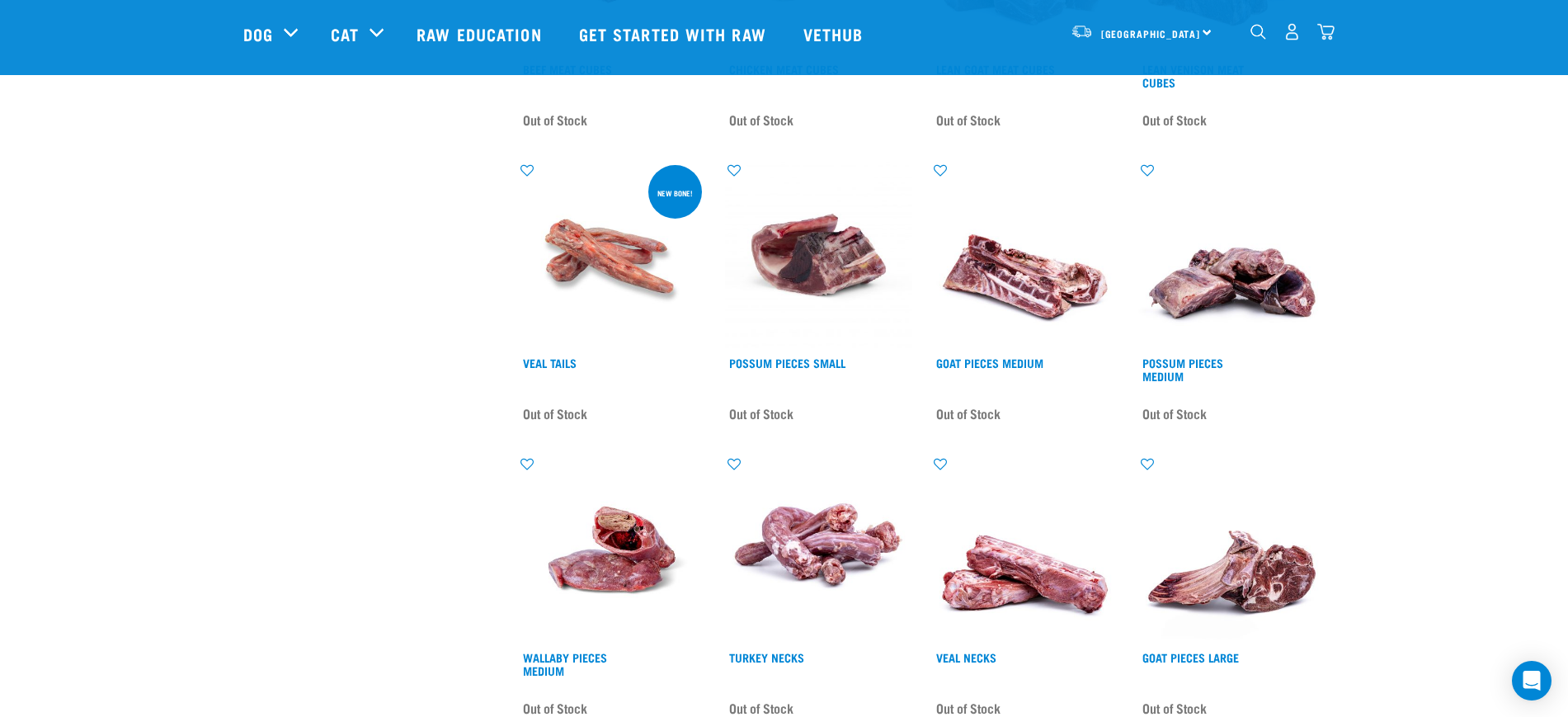
scroll to position [1960, 0]
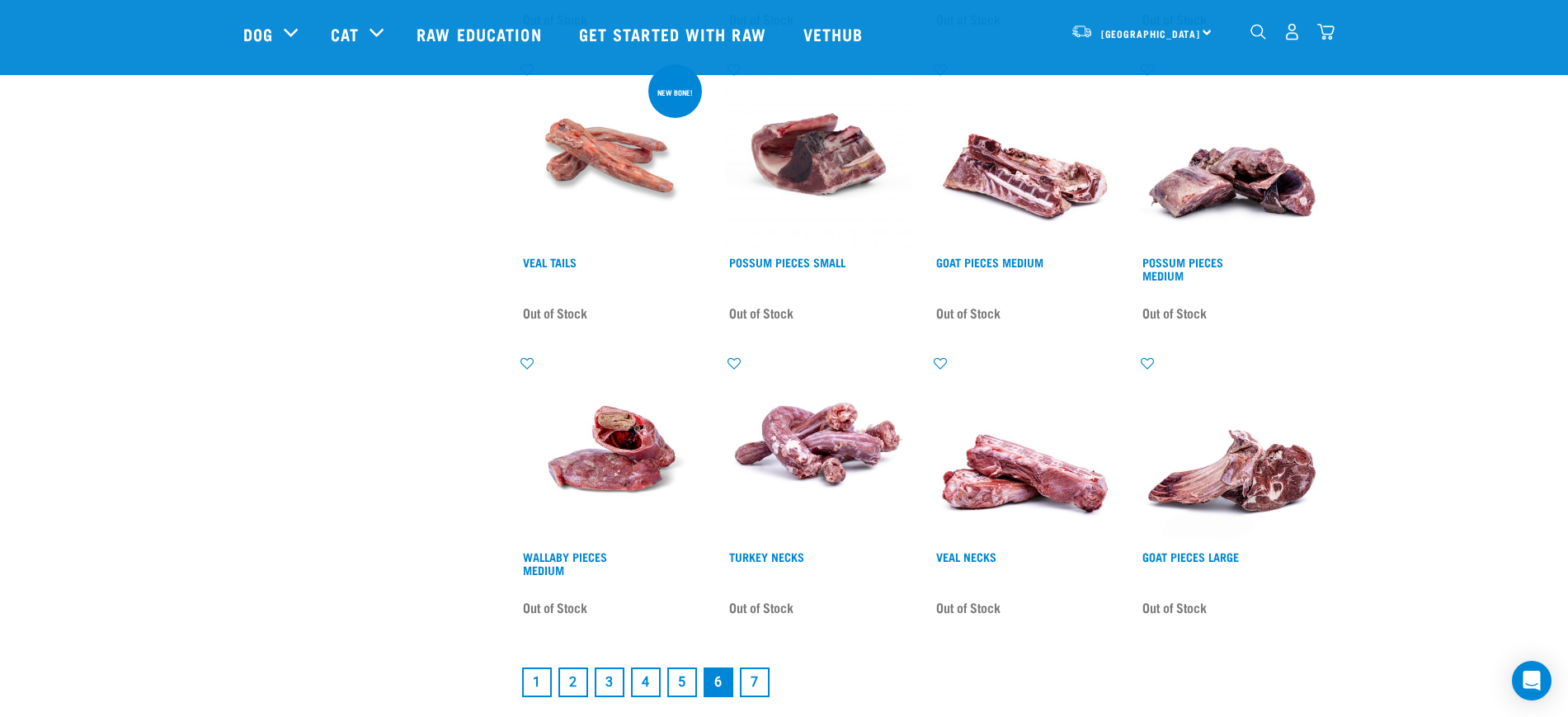
click at [758, 683] on link "7" at bounding box center [755, 683] width 30 height 30
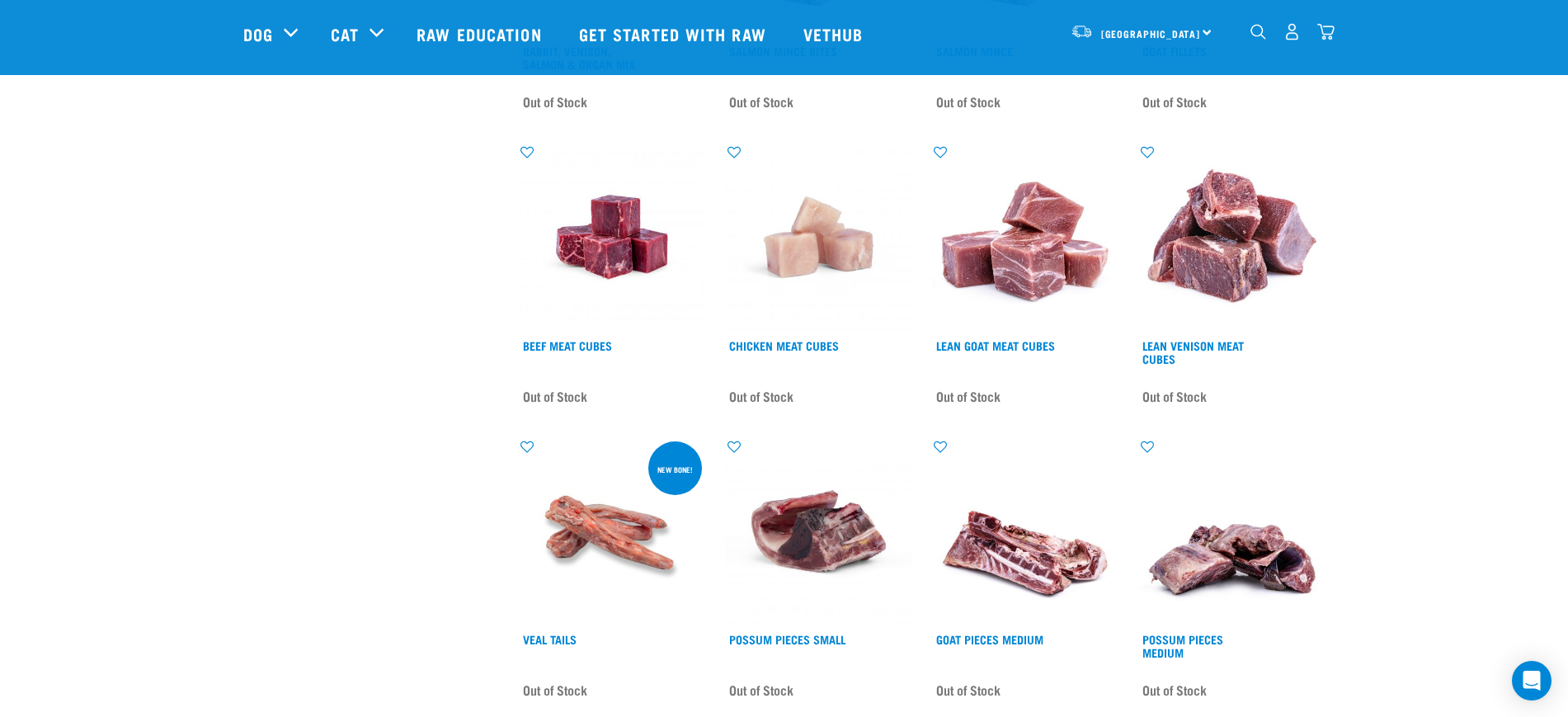
scroll to position [1547, 0]
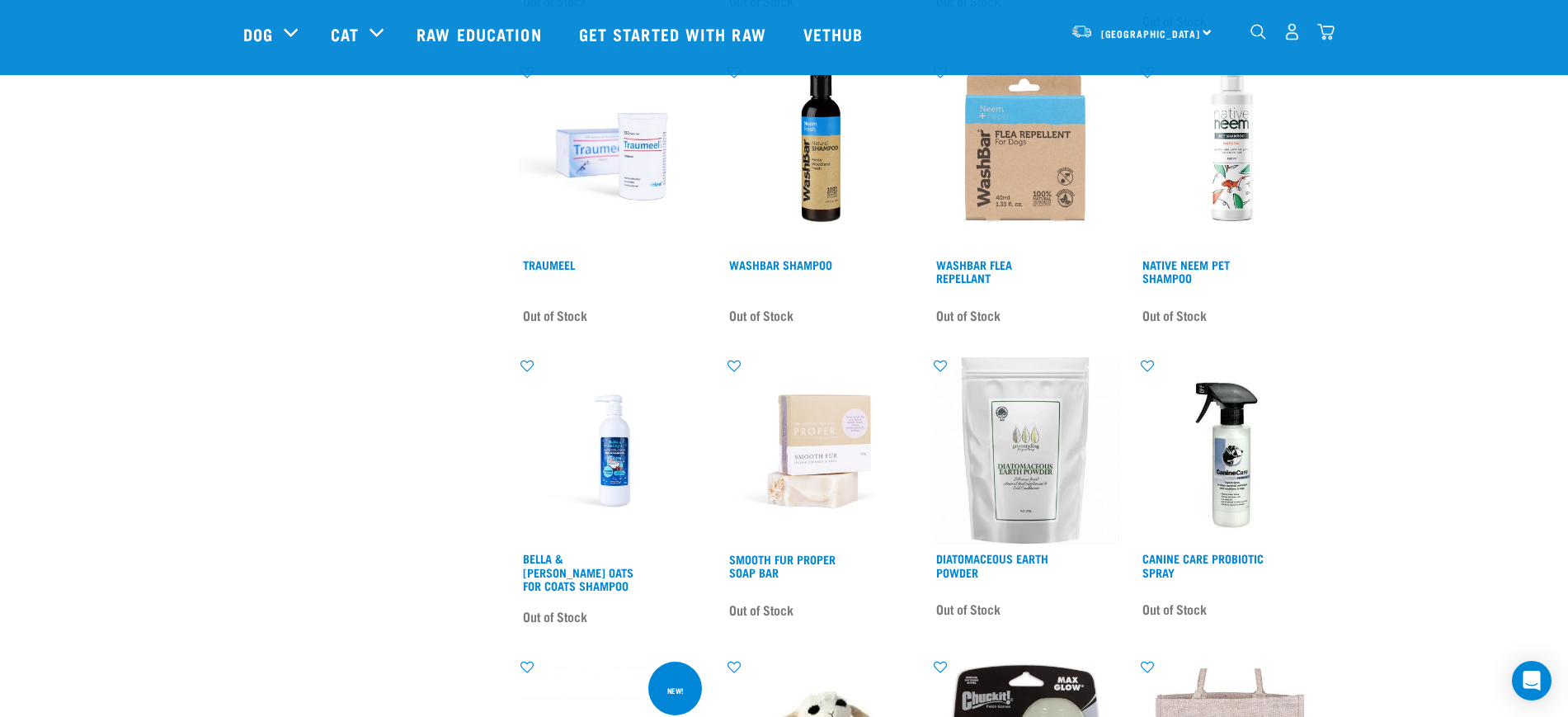
scroll to position [1135, 0]
